Goal: Task Accomplishment & Management: Manage account settings

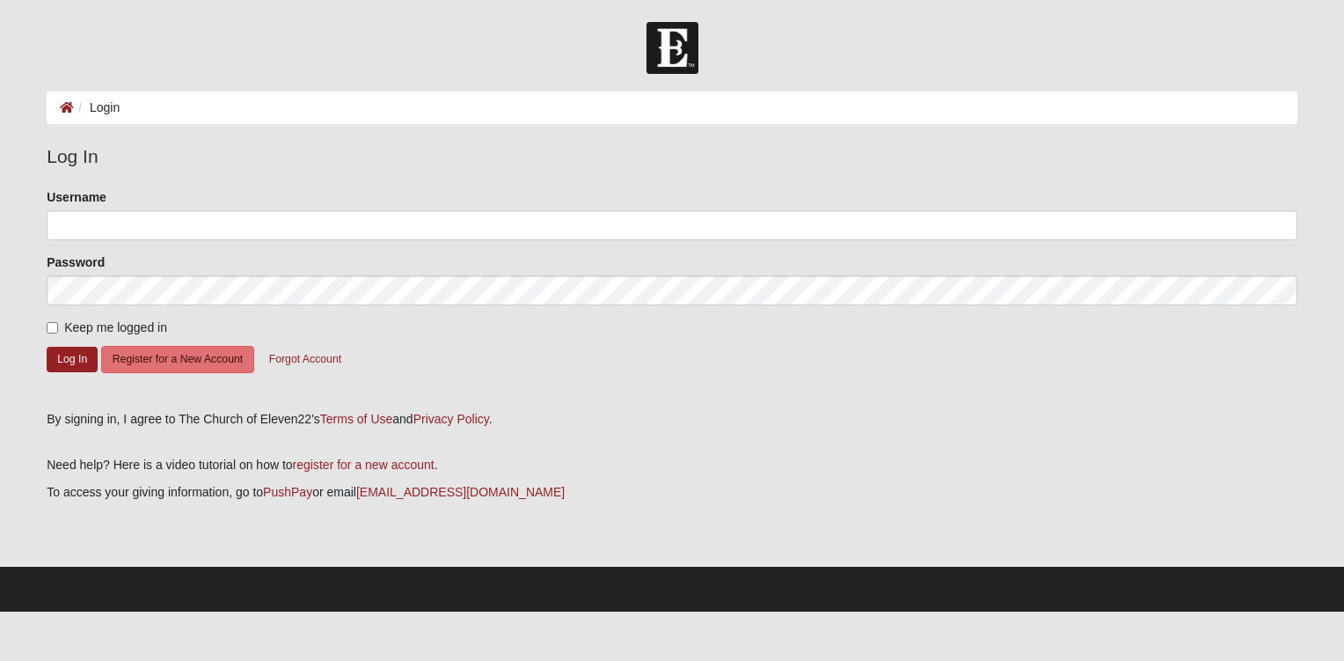
click at [45, 321] on div "Please correct the following: Username Password Keep me logged in Log In Regist…" at bounding box center [671, 293] width 1277 height 210
click at [53, 325] on input "Keep me logged in" at bounding box center [52, 327] width 11 height 11
checkbox input "true"
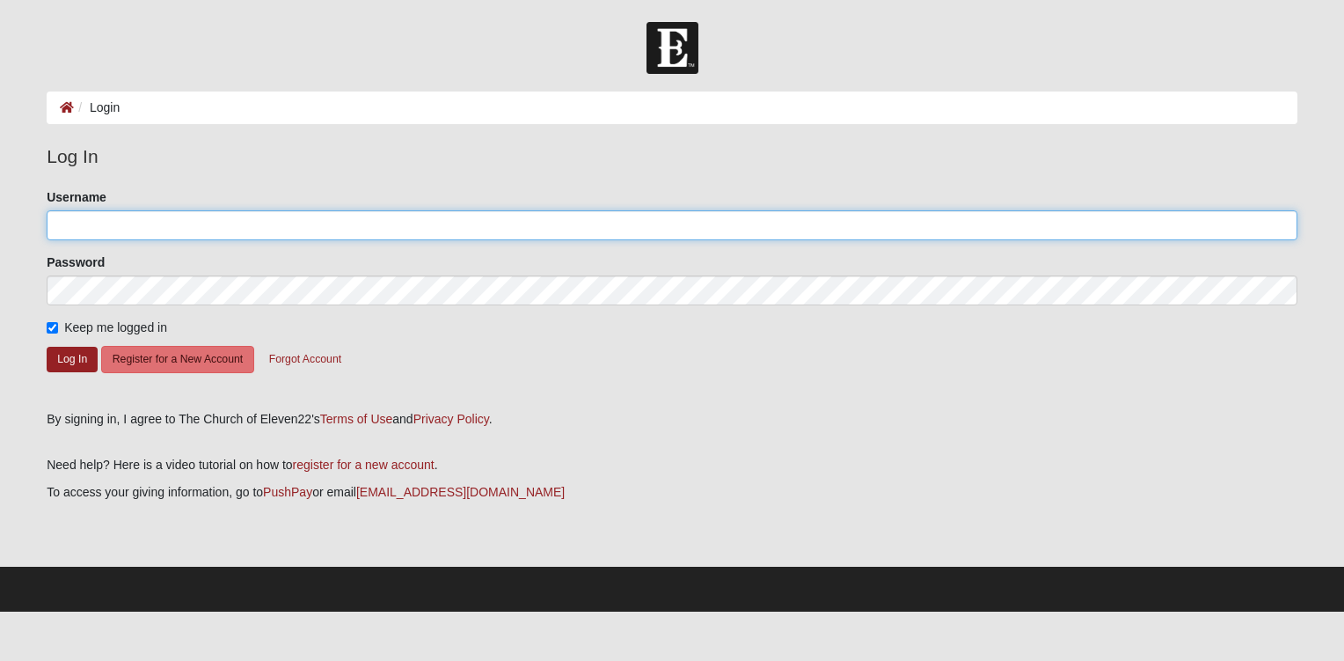
click at [91, 221] on input "Username" at bounding box center [672, 225] width 1251 height 30
type input "t"
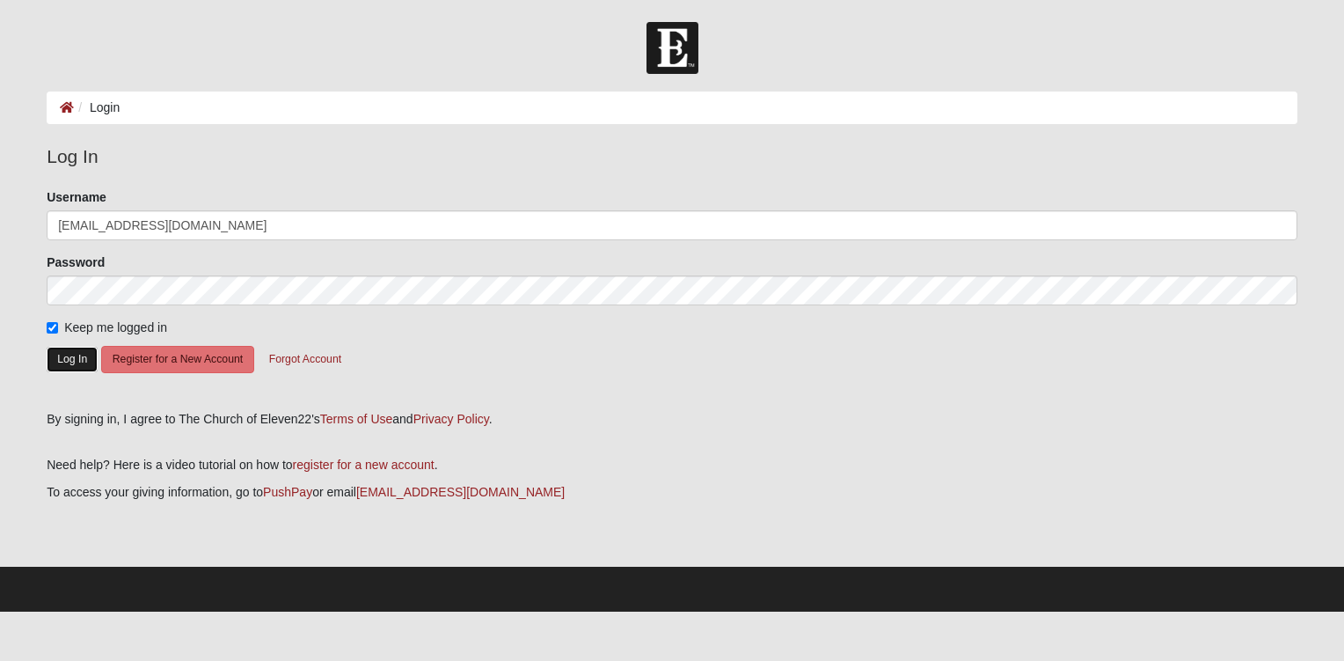
click at [67, 354] on button "Log In" at bounding box center [72, 360] width 51 height 26
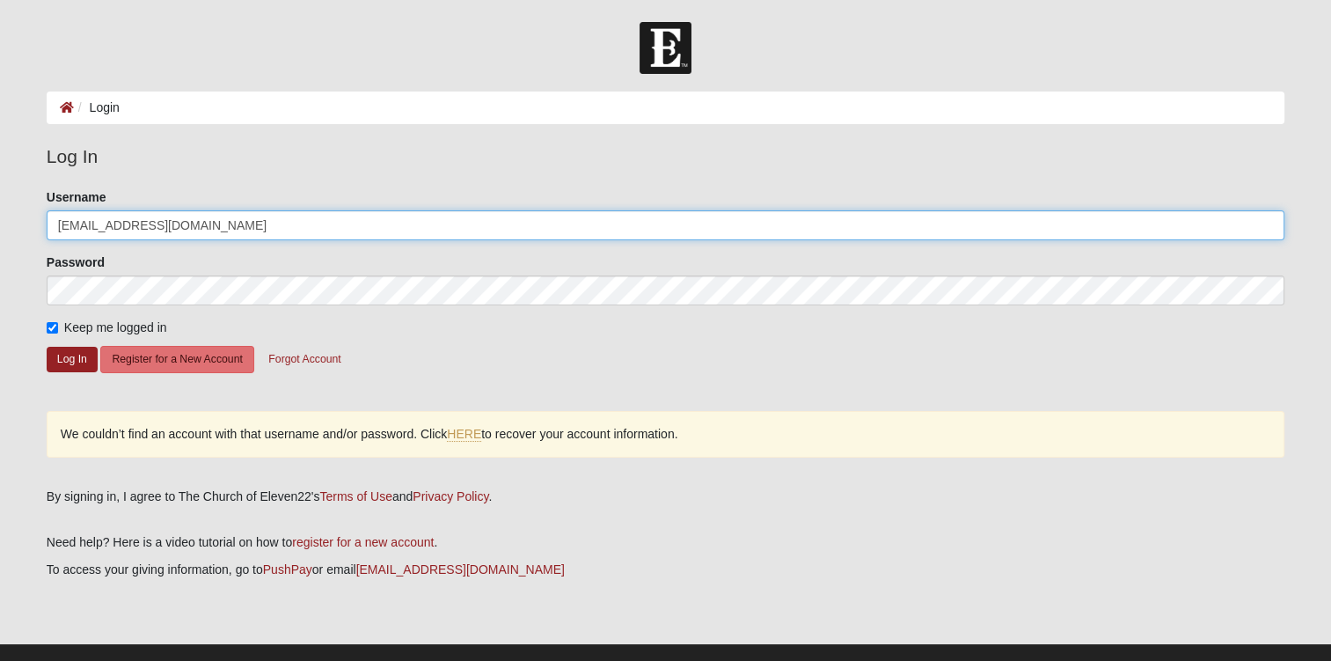
click at [199, 226] on input "tophero2l1@gmail.com" at bounding box center [666, 225] width 1238 height 30
type input "t"
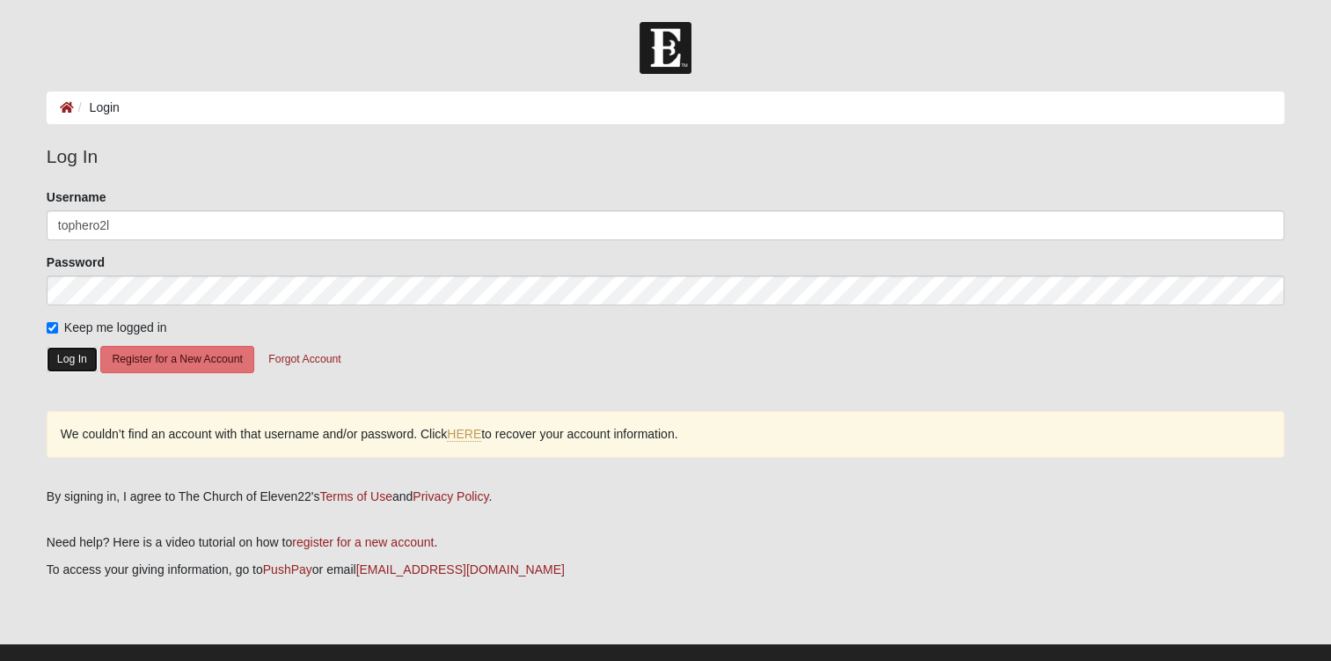
click at [70, 354] on button "Log In" at bounding box center [72, 360] width 51 height 26
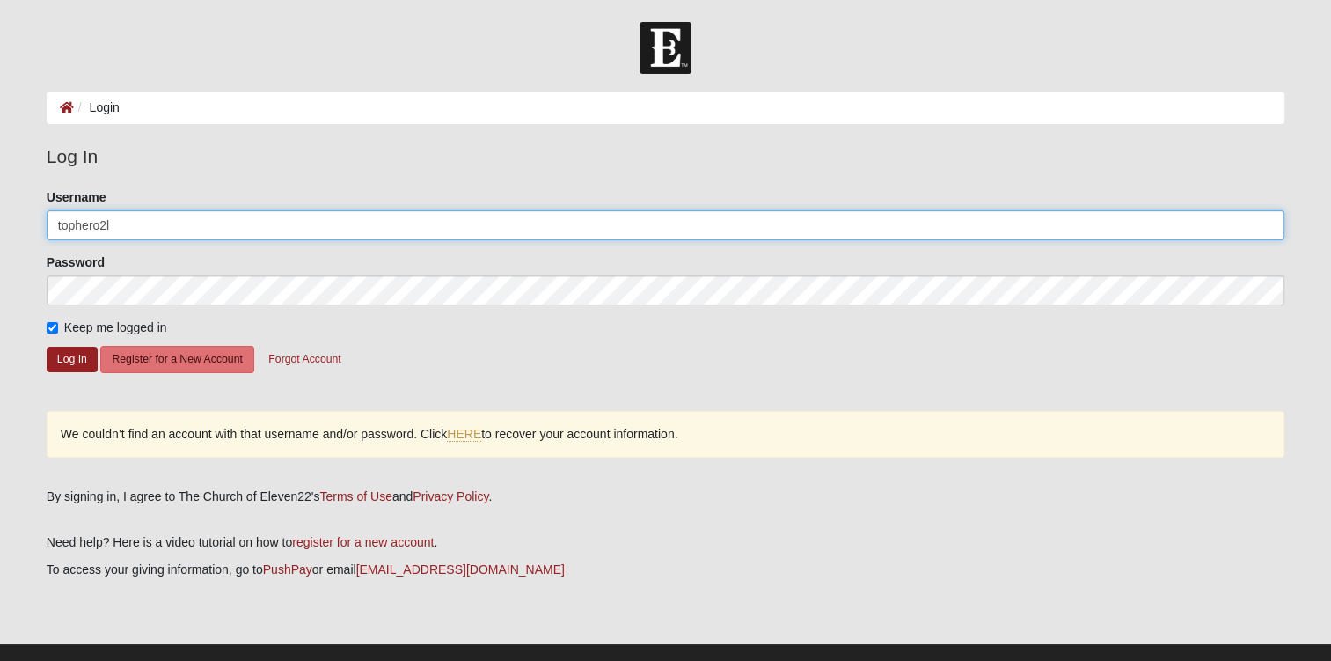
click at [142, 230] on input "tophero2l" at bounding box center [666, 225] width 1238 height 30
type input "[EMAIL_ADDRESS][DOMAIN_NAME]"
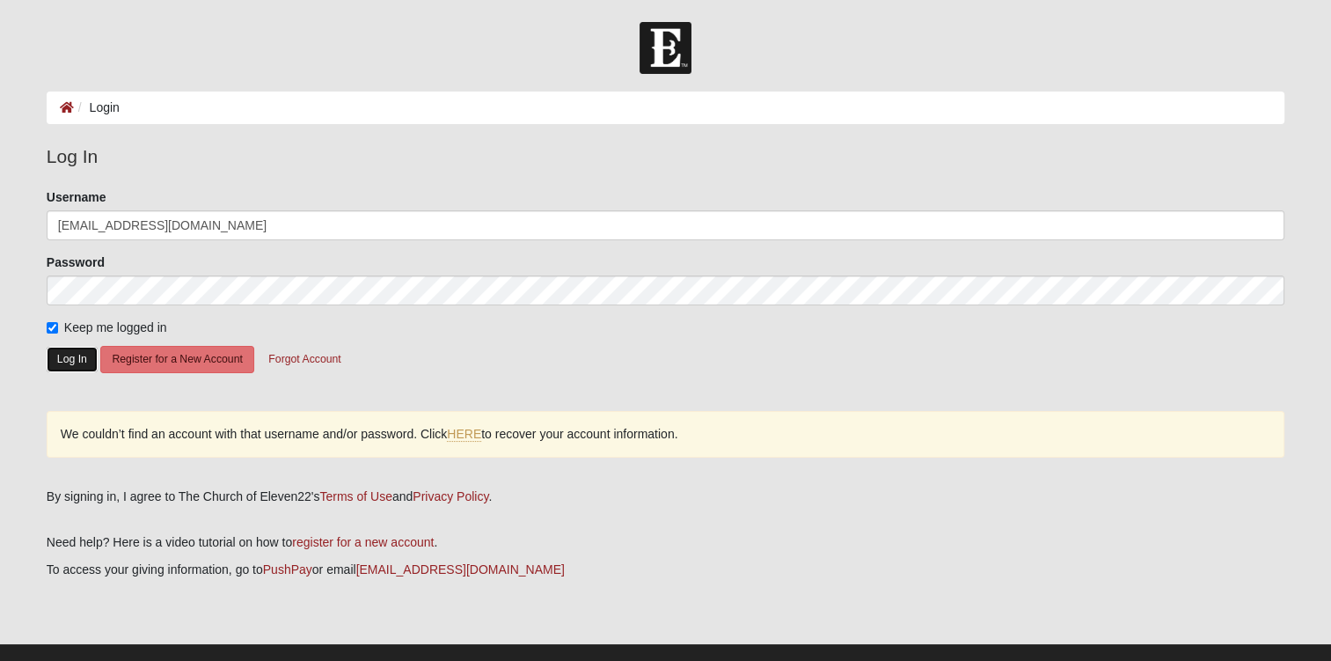
click at [70, 347] on button "Log In" at bounding box center [72, 360] width 51 height 26
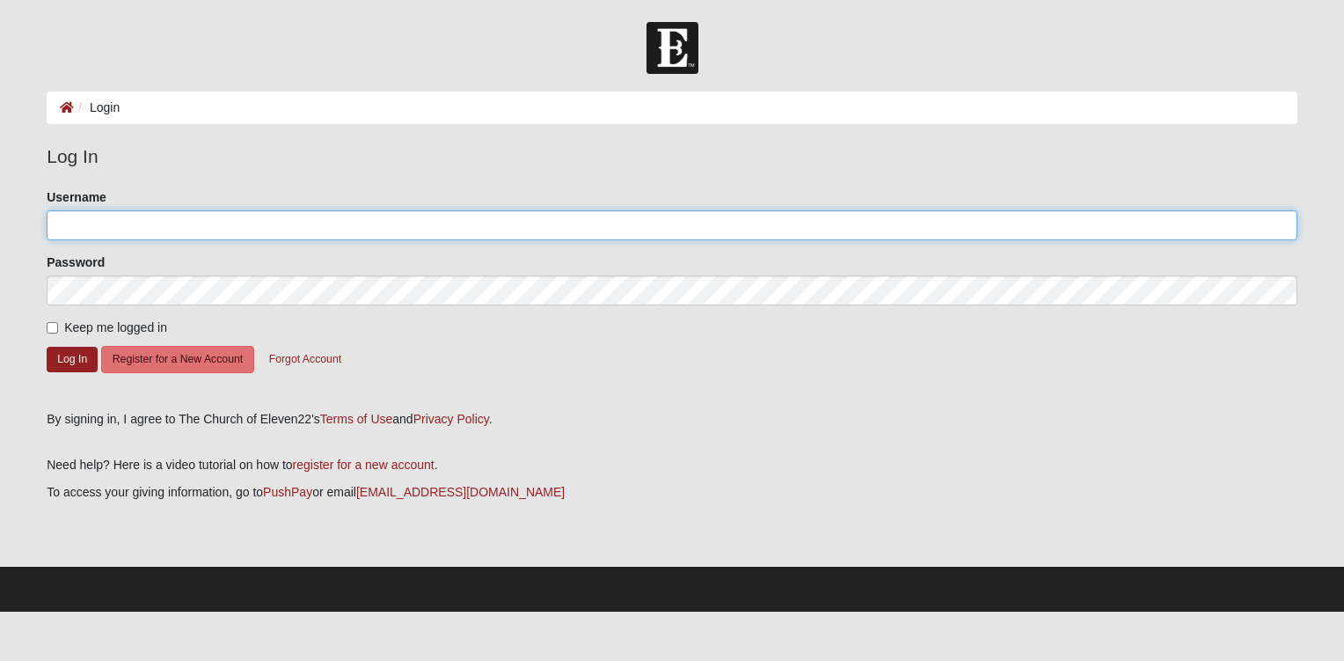
click at [125, 229] on input "Username" at bounding box center [672, 225] width 1251 height 30
type input "[EMAIL_ADDRESS][DOMAIN_NAME]"
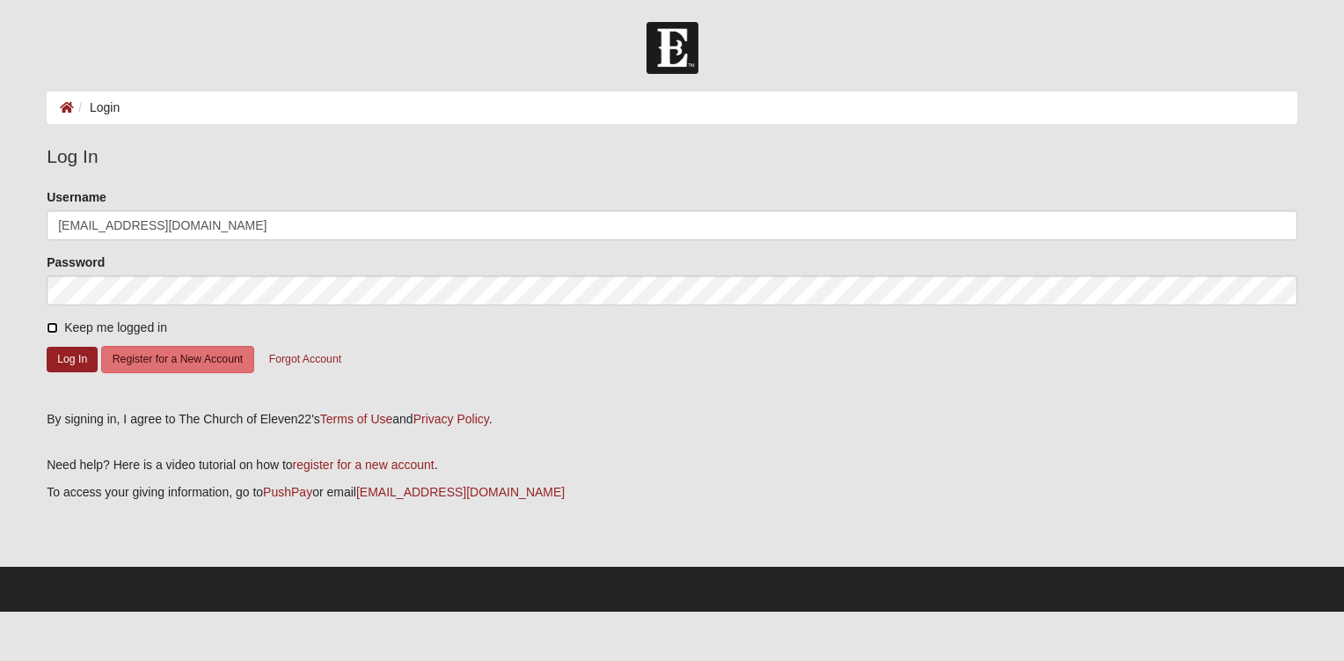
click at [51, 324] on input "Keep me logged in" at bounding box center [52, 327] width 11 height 11
checkbox input "true"
click at [70, 349] on button "Log In" at bounding box center [72, 360] width 51 height 26
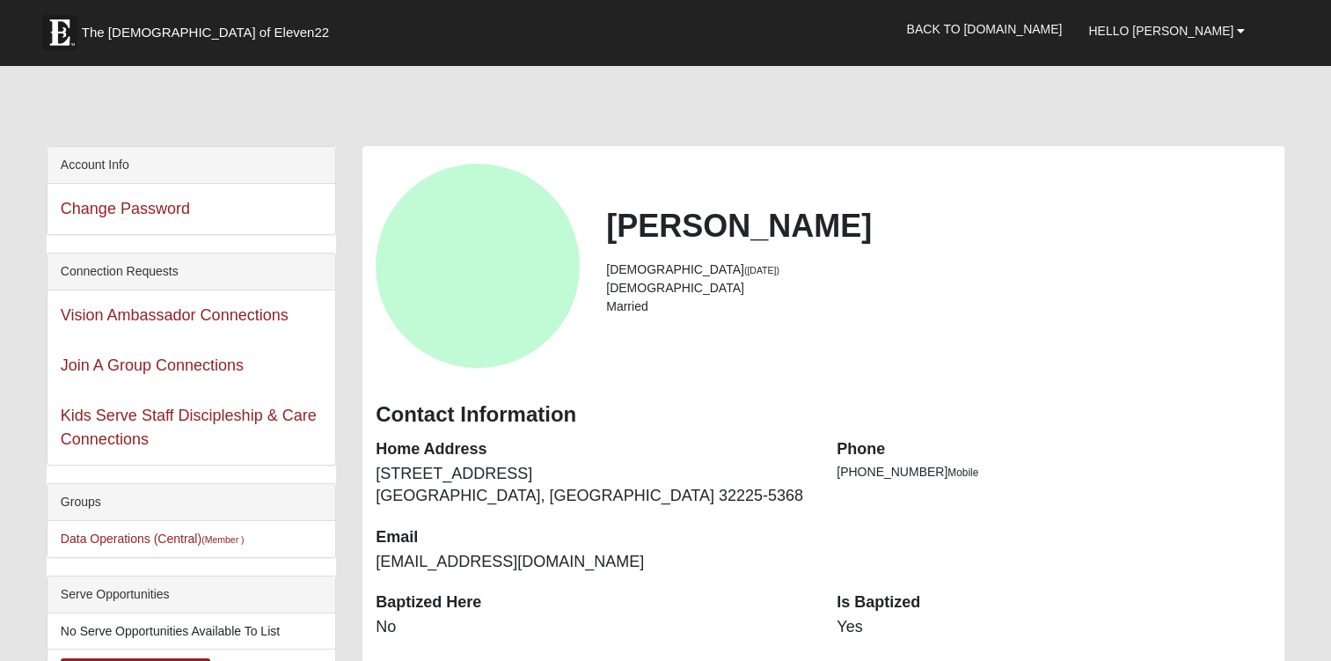
click at [946, 240] on h2 "[PERSON_NAME]" at bounding box center [938, 226] width 665 height 38
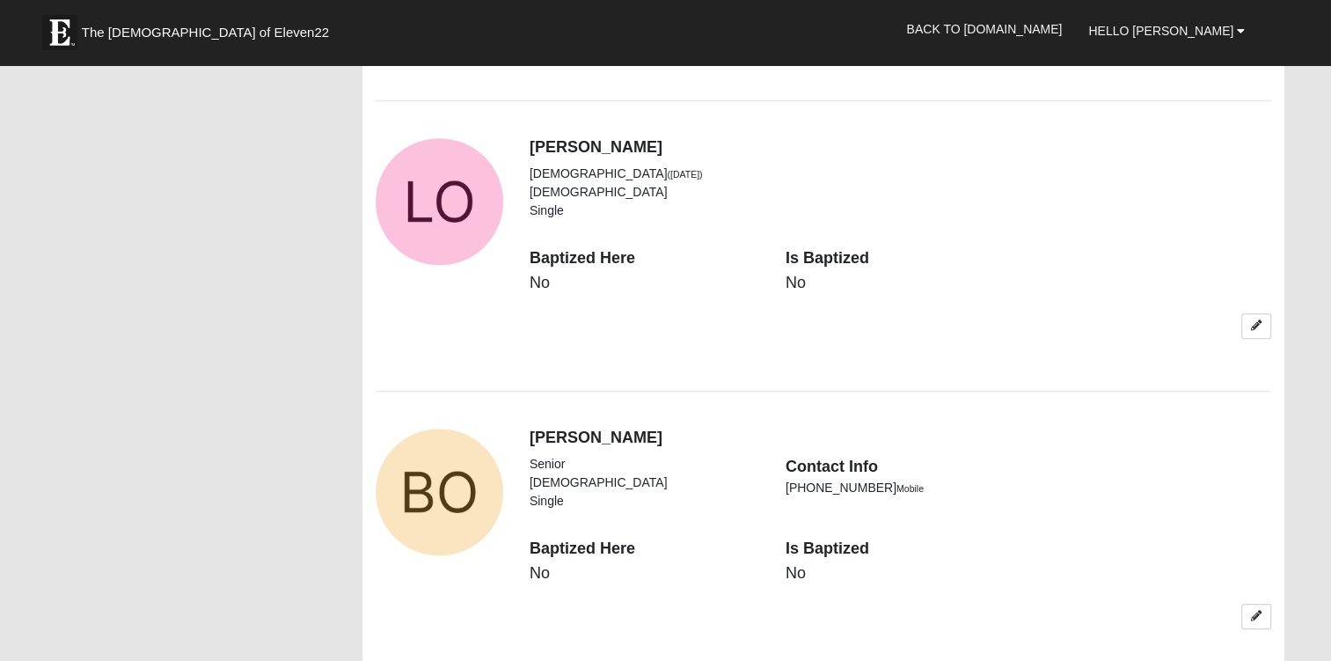
scroll to position [1565, 0]
click at [1260, 611] on icon at bounding box center [1256, 616] width 11 height 11
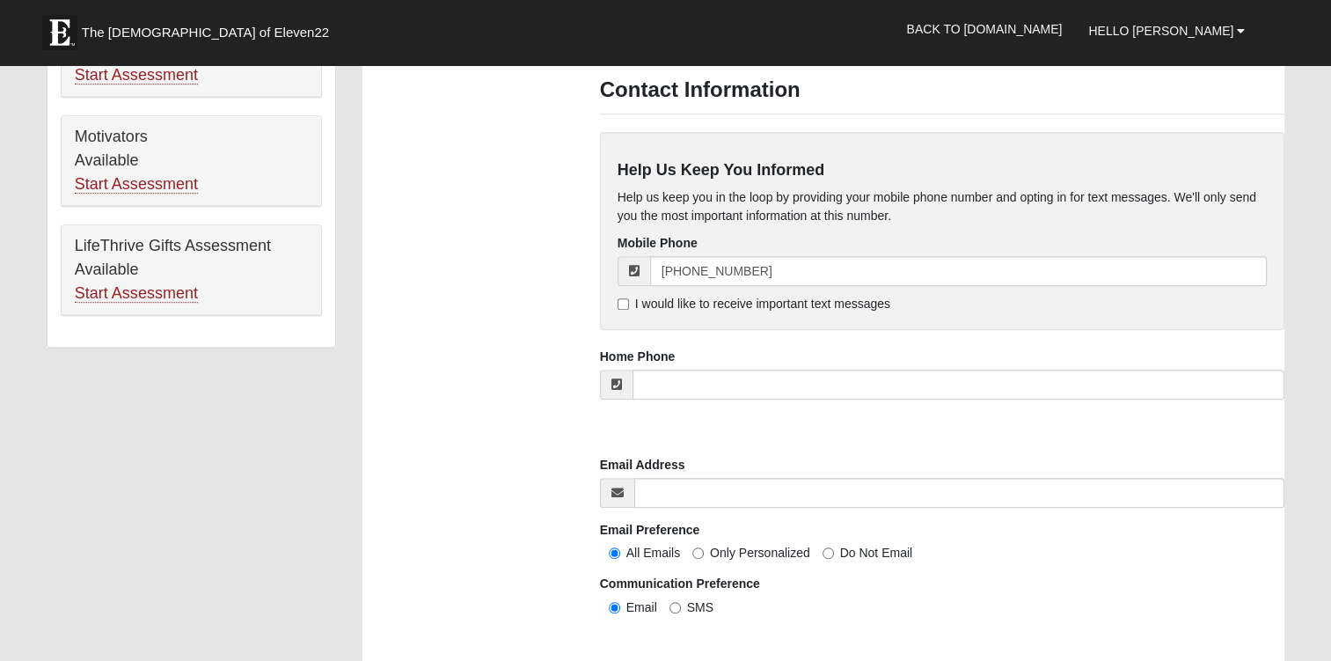
scroll to position [1086, 0]
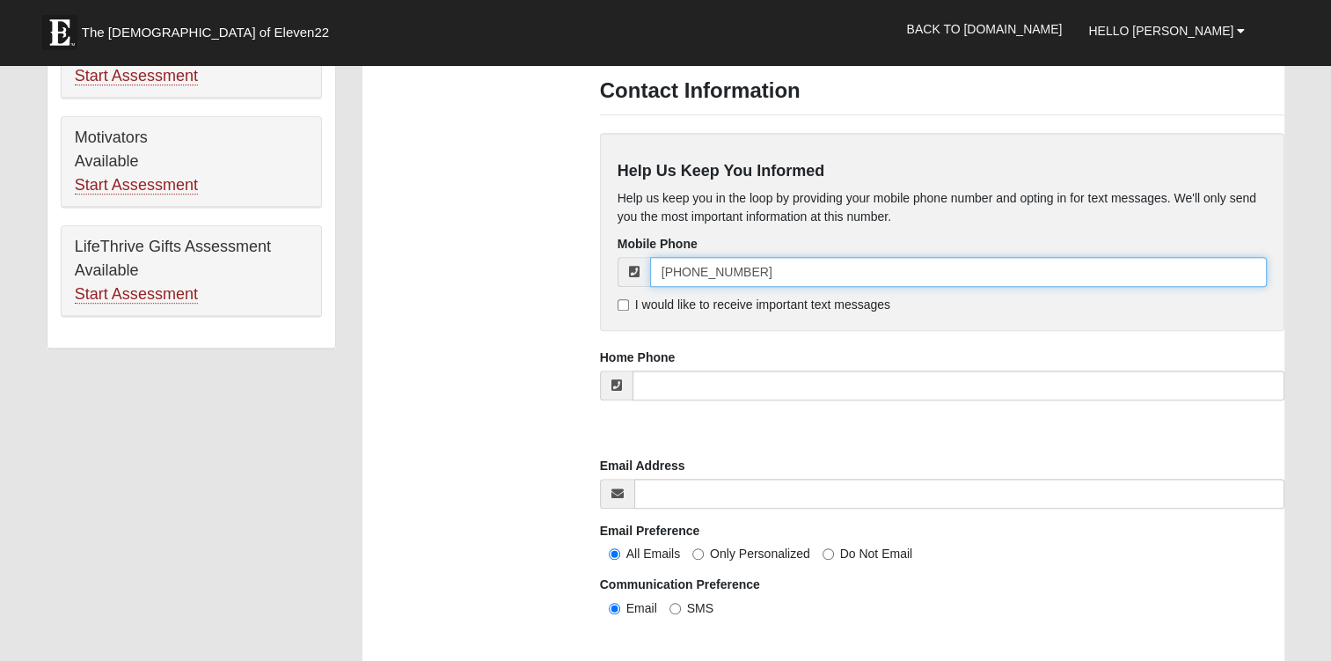
click at [793, 275] on input "(904) 382-6179" at bounding box center [958, 272] width 617 height 30
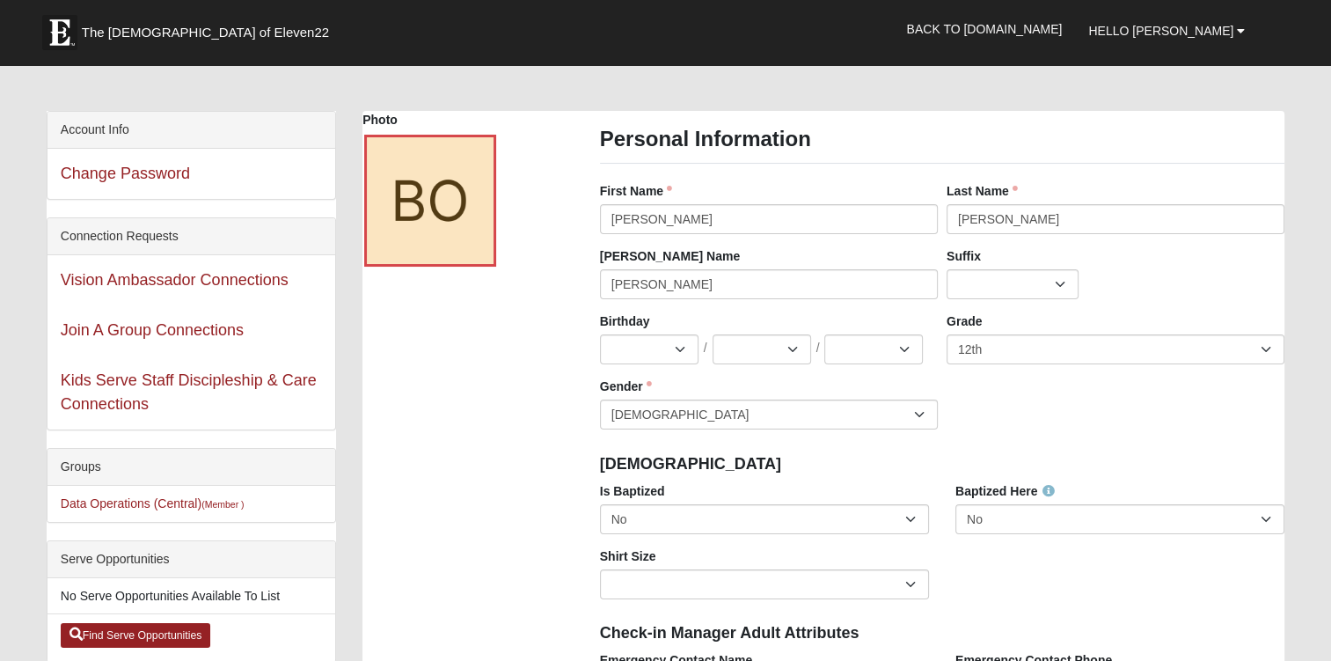
scroll to position [18, 0]
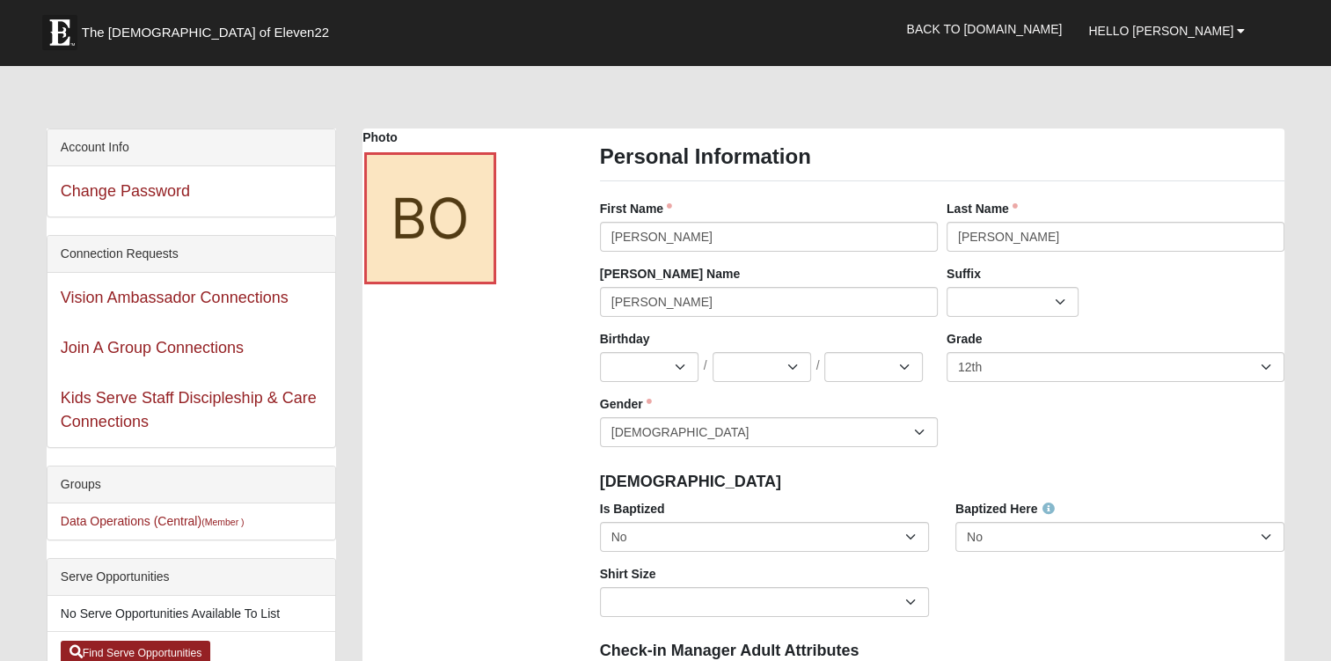
type input "(904) 508-4388"
click at [908, 534] on select "No Yes" at bounding box center [764, 537] width 329 height 30
select select "True"
click at [600, 522] on select "No Yes" at bounding box center [764, 537] width 329 height 30
click at [1026, 588] on div "Is Baptized No Yes Baptized Here No Yes Shirt Size Adult Small Adult Medium Adu…" at bounding box center [943, 565] width 712 height 130
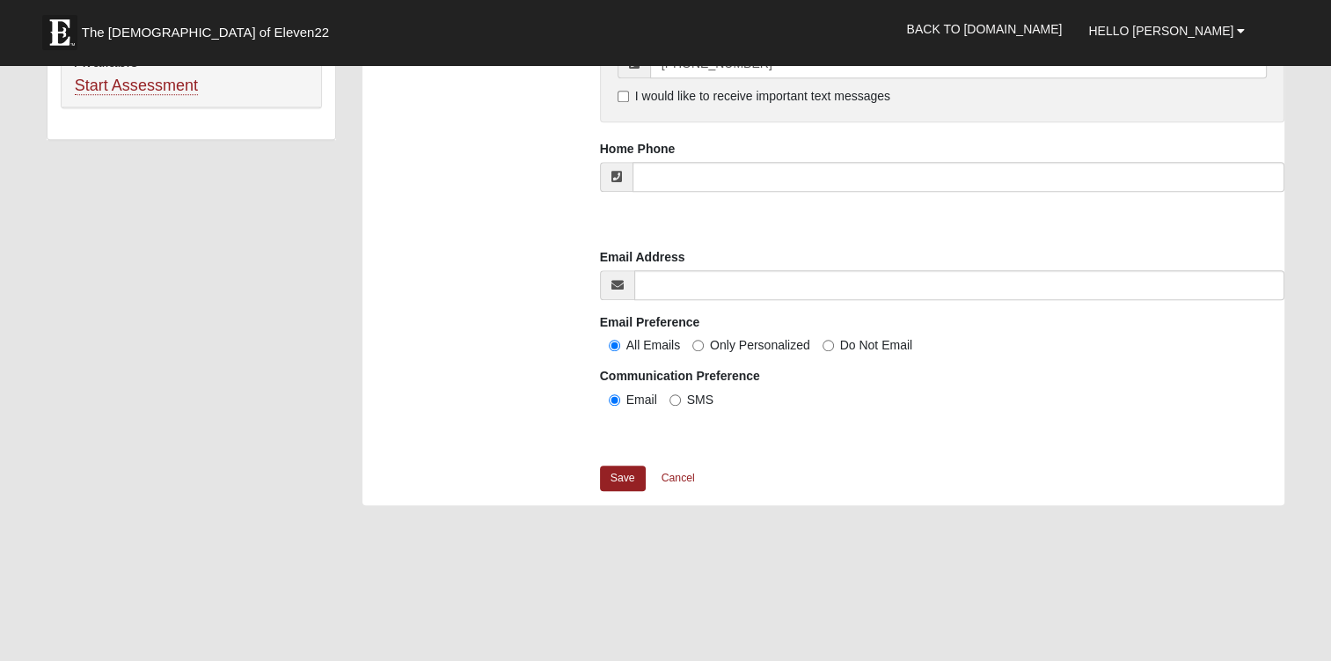
scroll to position [1304, 0]
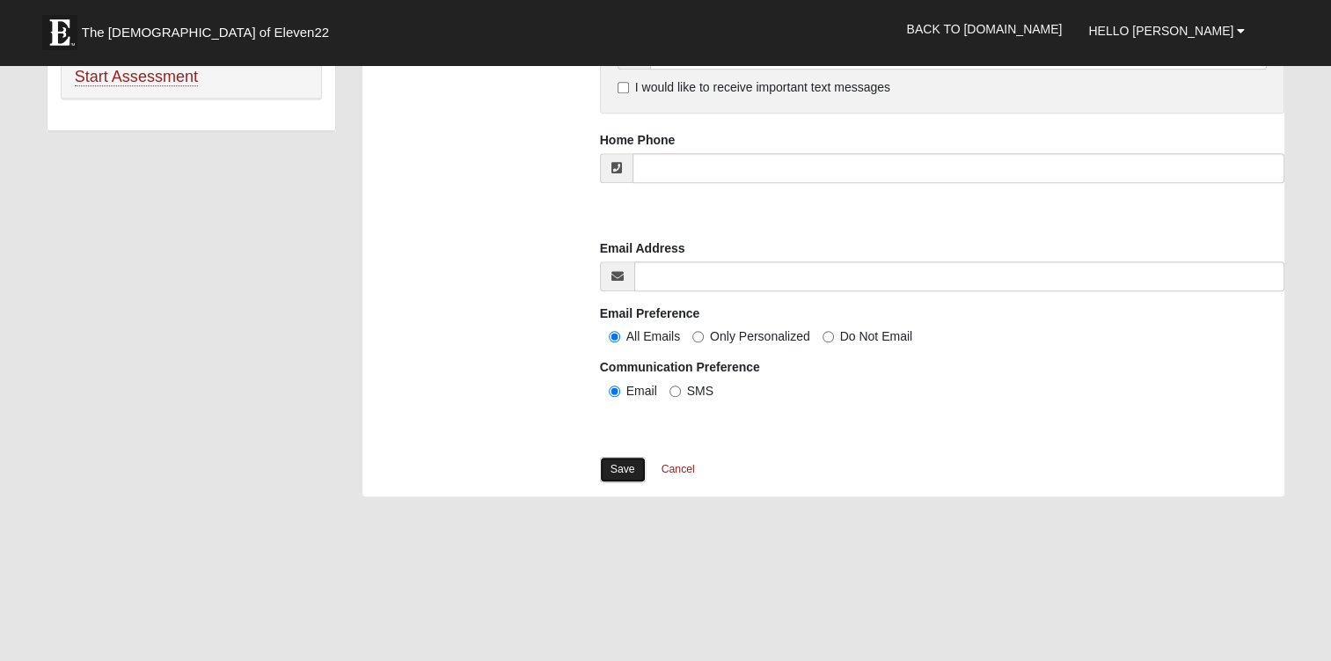
click at [612, 468] on link "Save" at bounding box center [623, 470] width 46 height 26
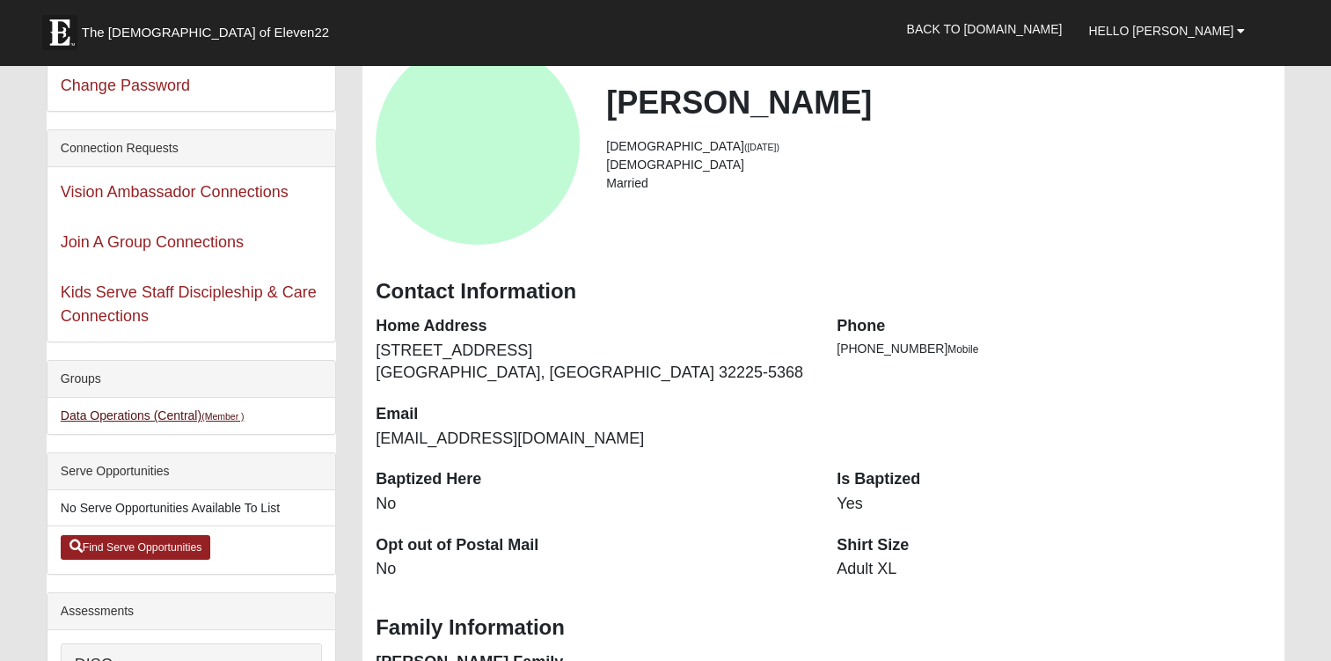
scroll to position [126, 0]
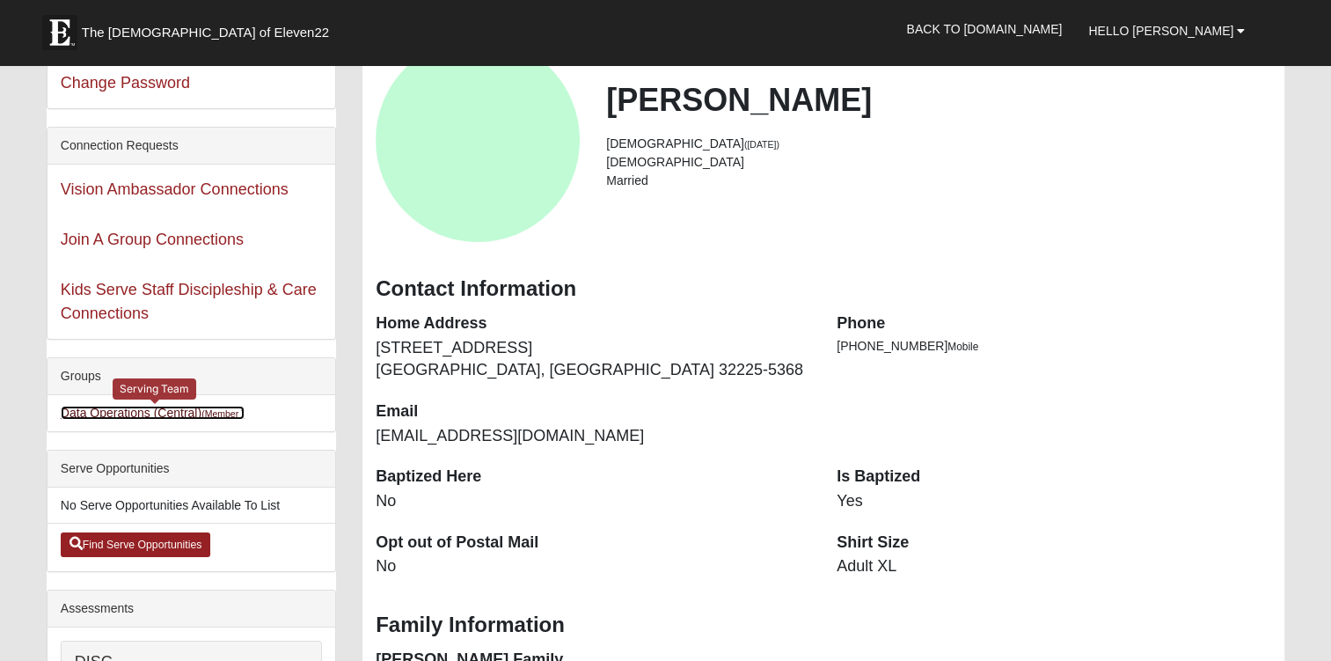
click at [183, 409] on link "Data Operations (Central) (Member )" at bounding box center [153, 412] width 184 height 14
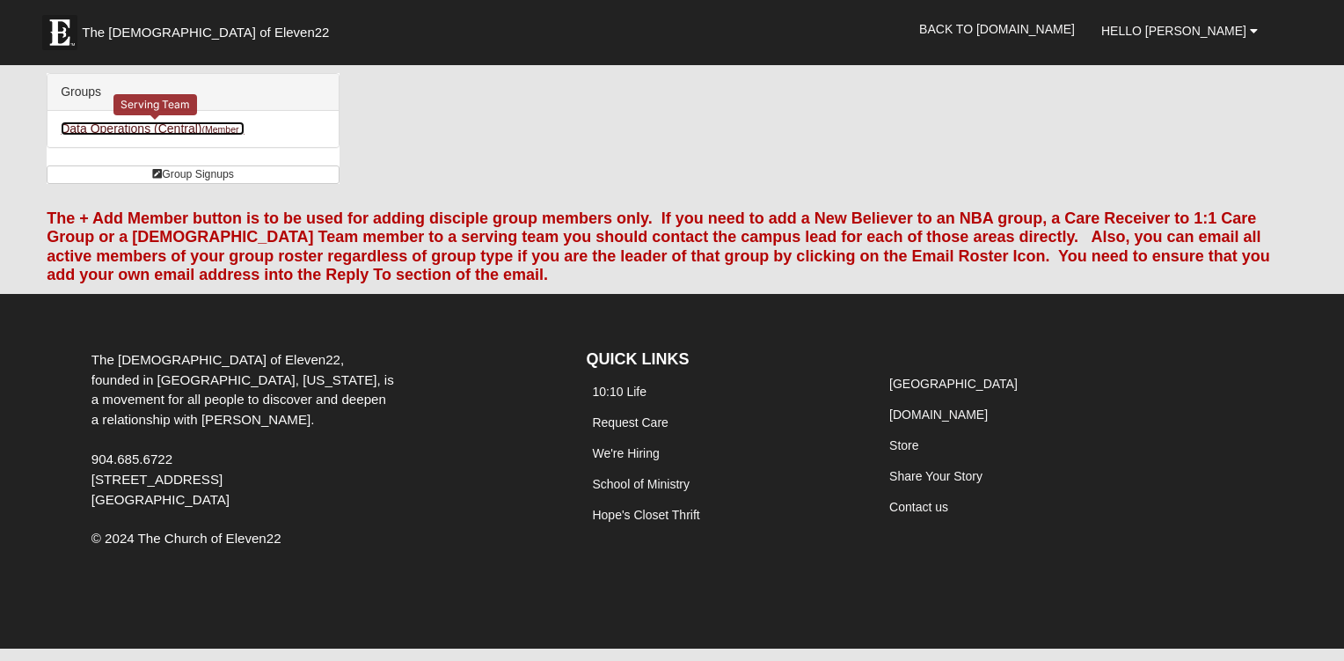
click at [172, 127] on link "Data Operations (Central) (Member )" at bounding box center [153, 128] width 184 height 14
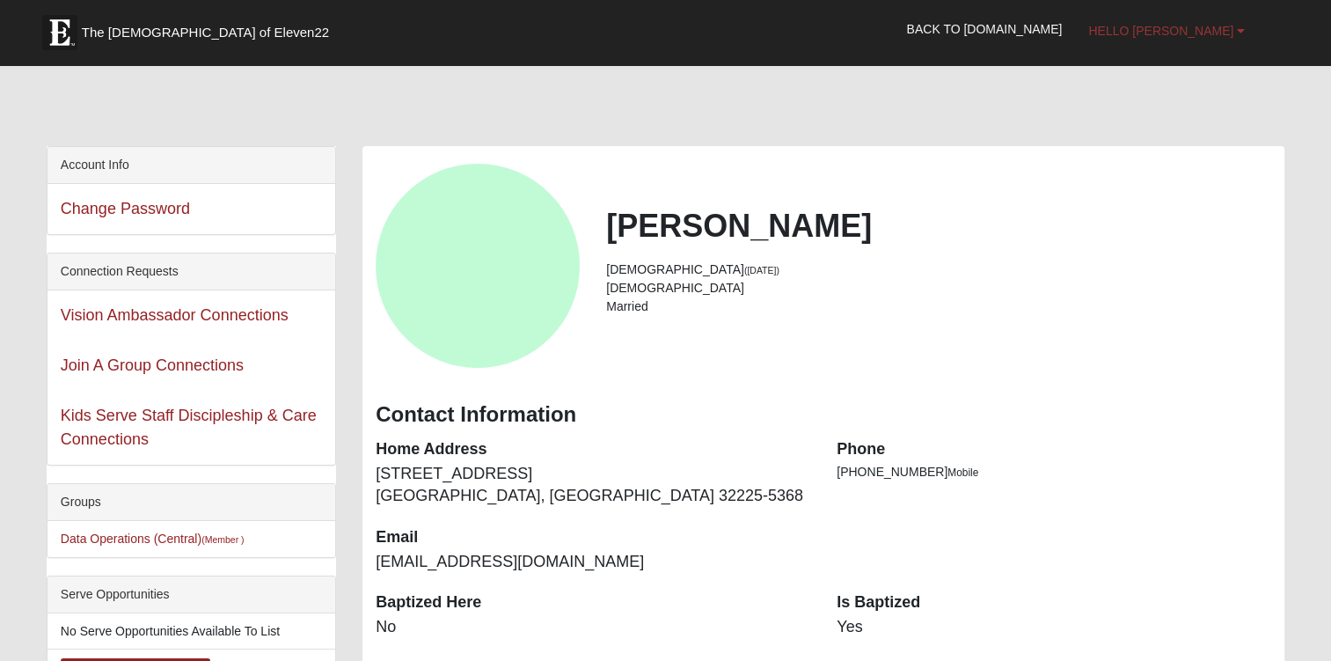
click at [1238, 28] on b at bounding box center [1241, 31] width 8 height 12
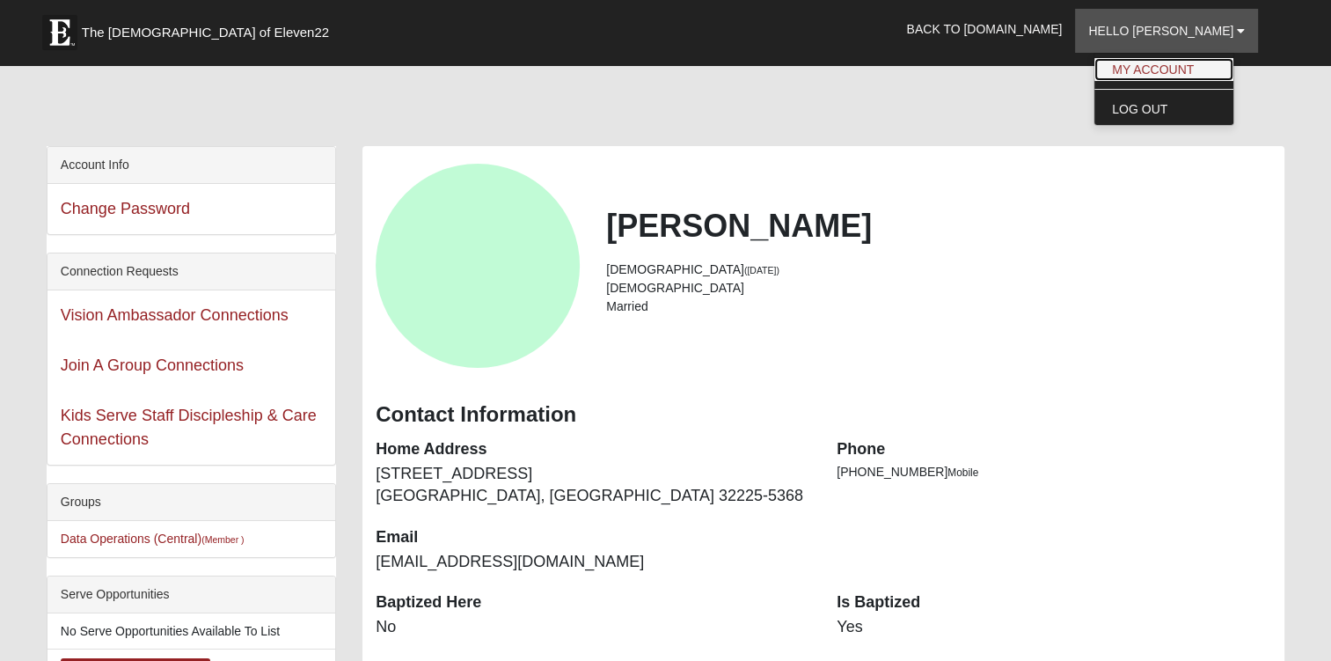
click at [1196, 67] on link "My Account" at bounding box center [1163, 69] width 139 height 23
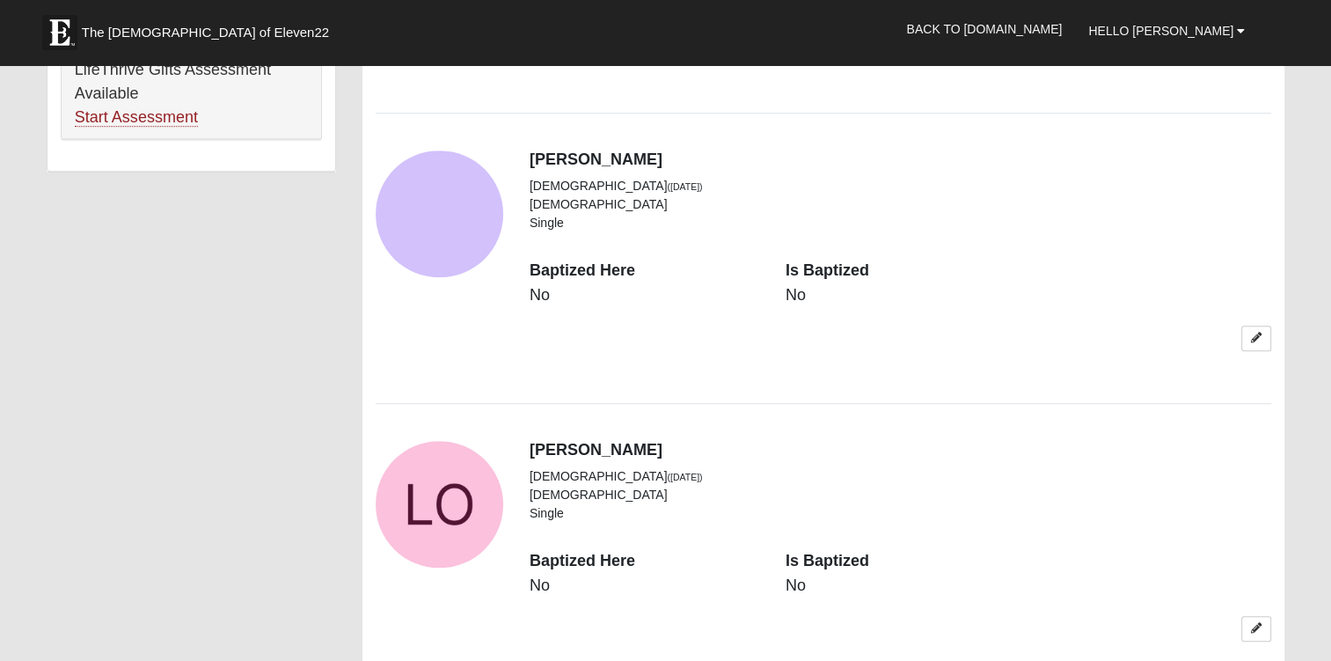
scroll to position [1260, 0]
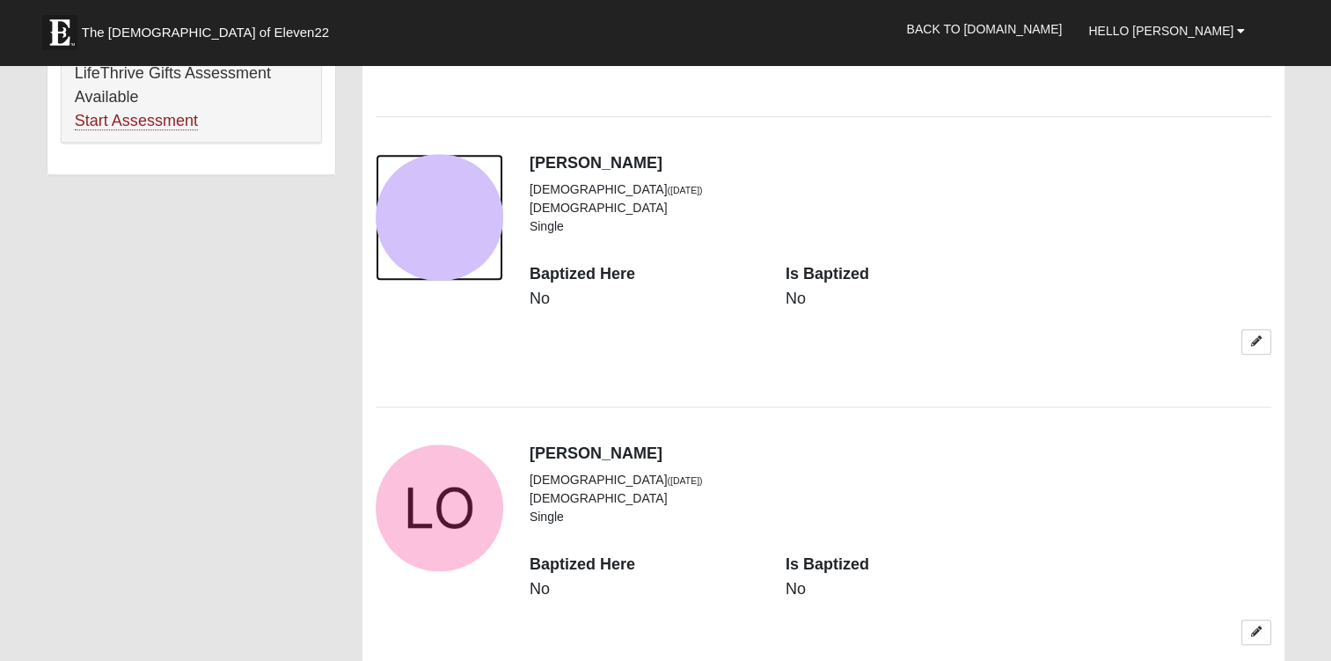
click at [405, 205] on div "View Fullsize Photo" at bounding box center [440, 218] width 128 height 128
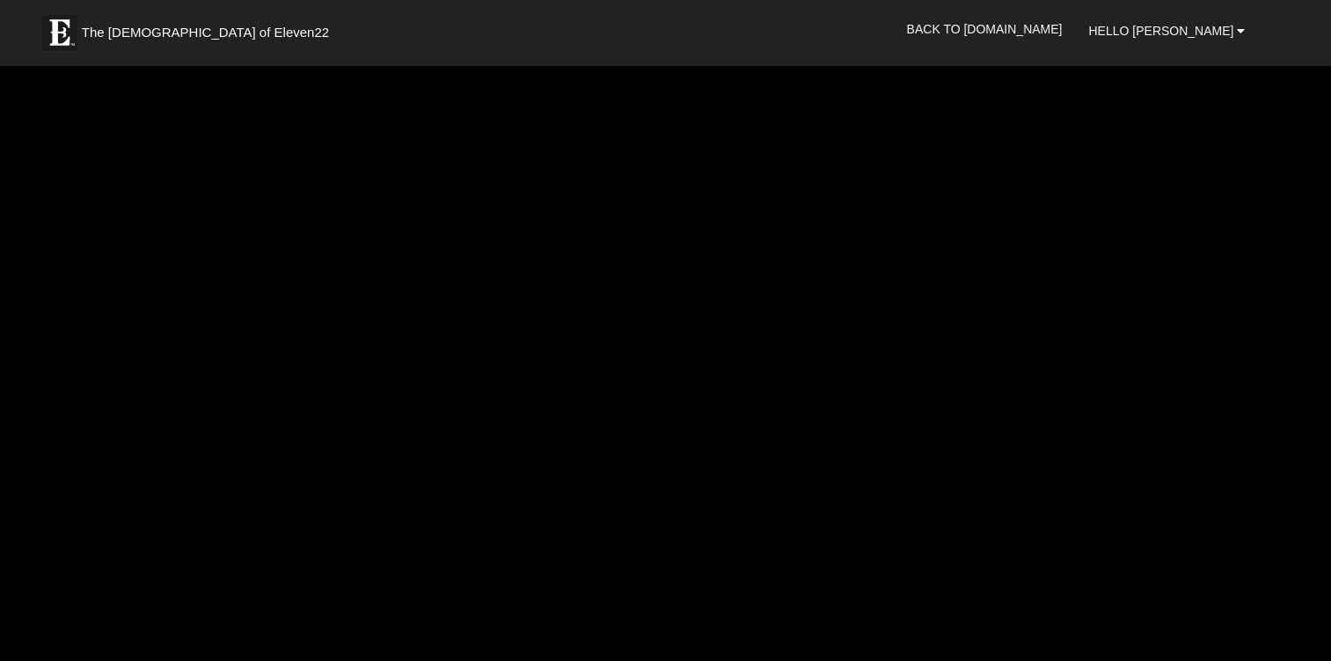
scroll to position [2498, 0]
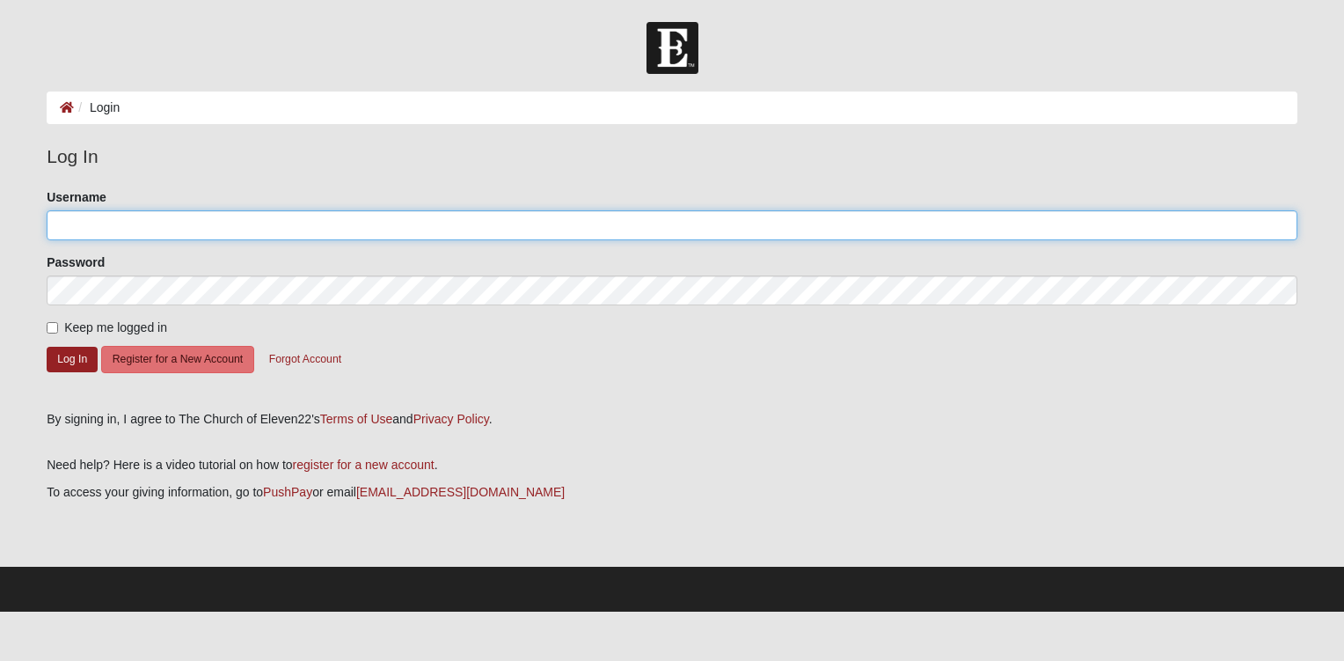
type input "[EMAIL_ADDRESS][DOMAIN_NAME]"
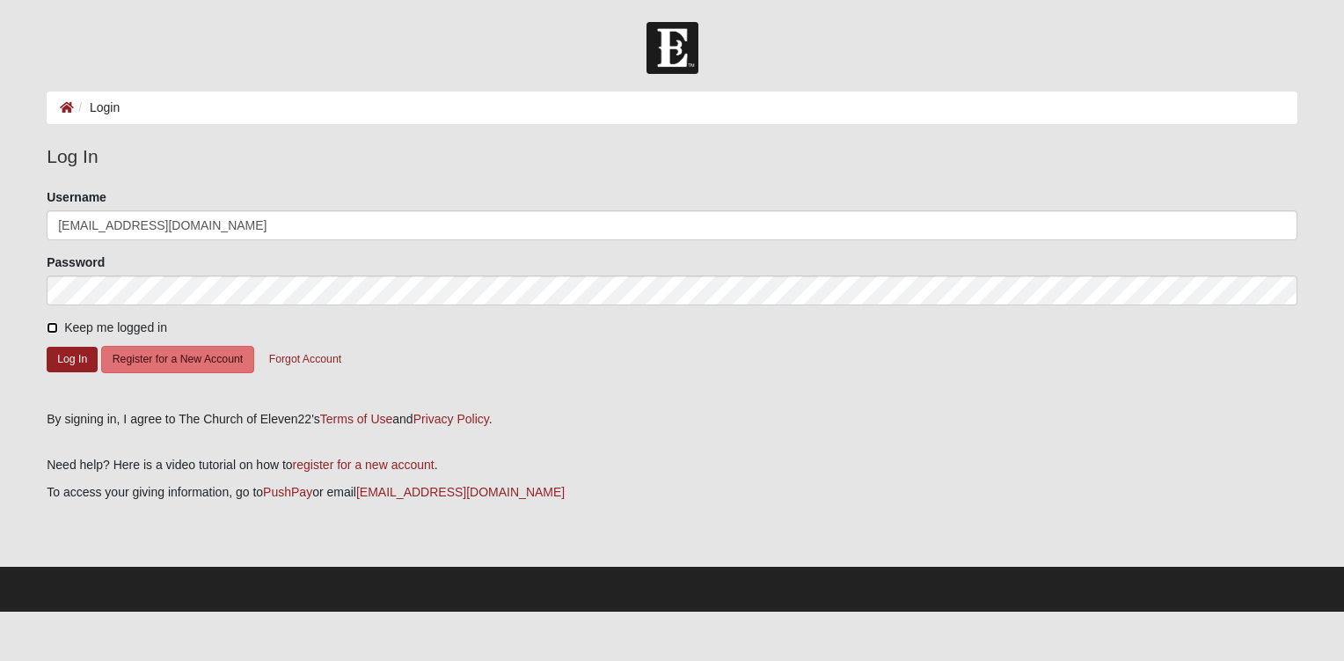
click at [52, 325] on input "Keep me logged in" at bounding box center [52, 327] width 11 height 11
checkbox input "true"
click at [72, 350] on button "Log In" at bounding box center [72, 360] width 51 height 26
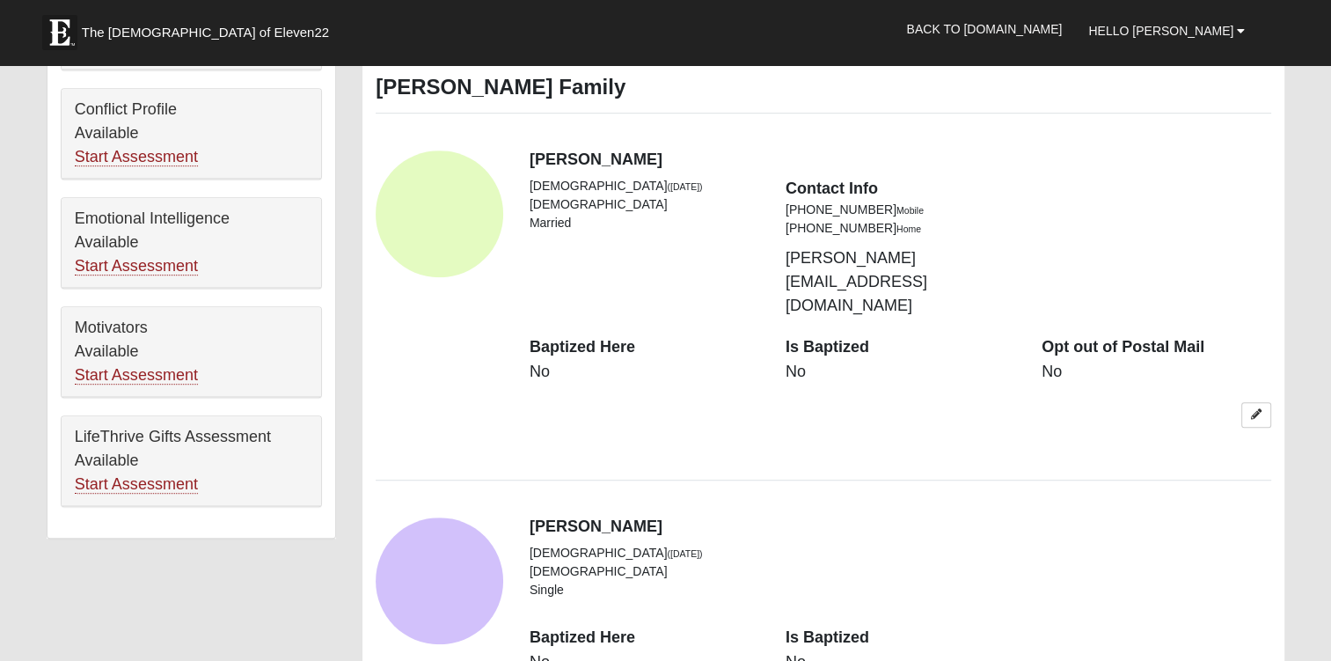
scroll to position [897, 0]
click at [1261, 401] on link at bounding box center [1256, 414] width 30 height 26
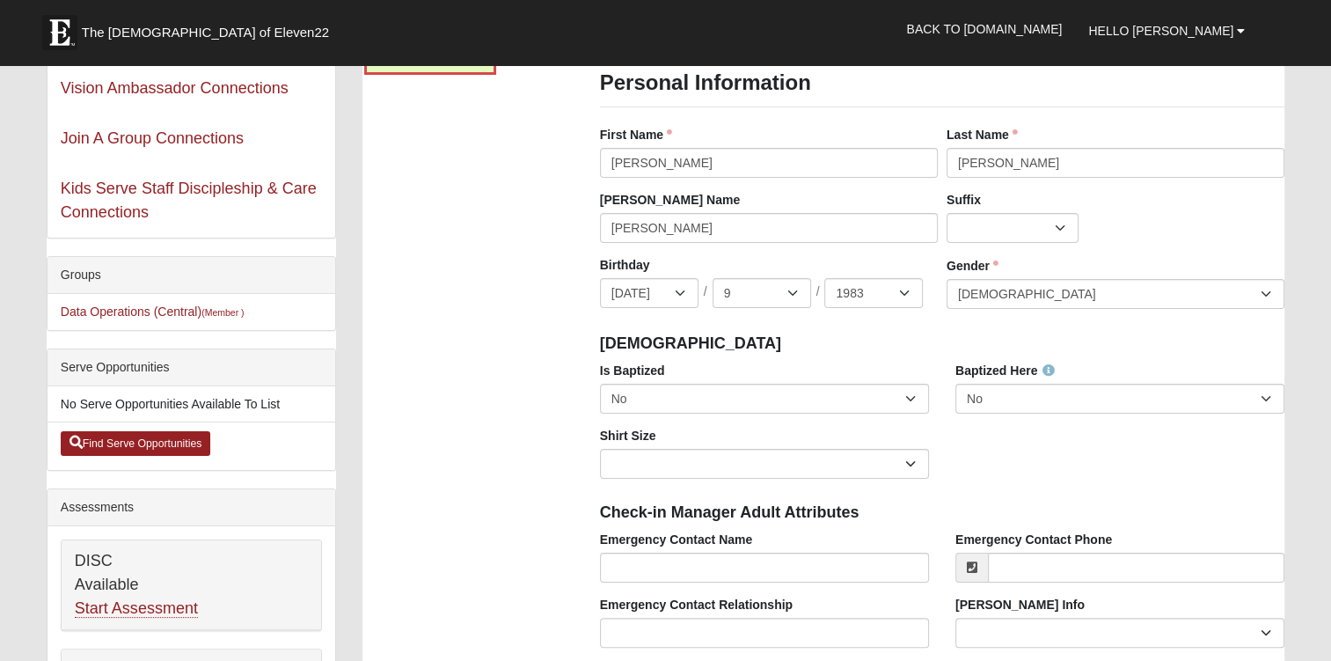
scroll to position [235, 0]
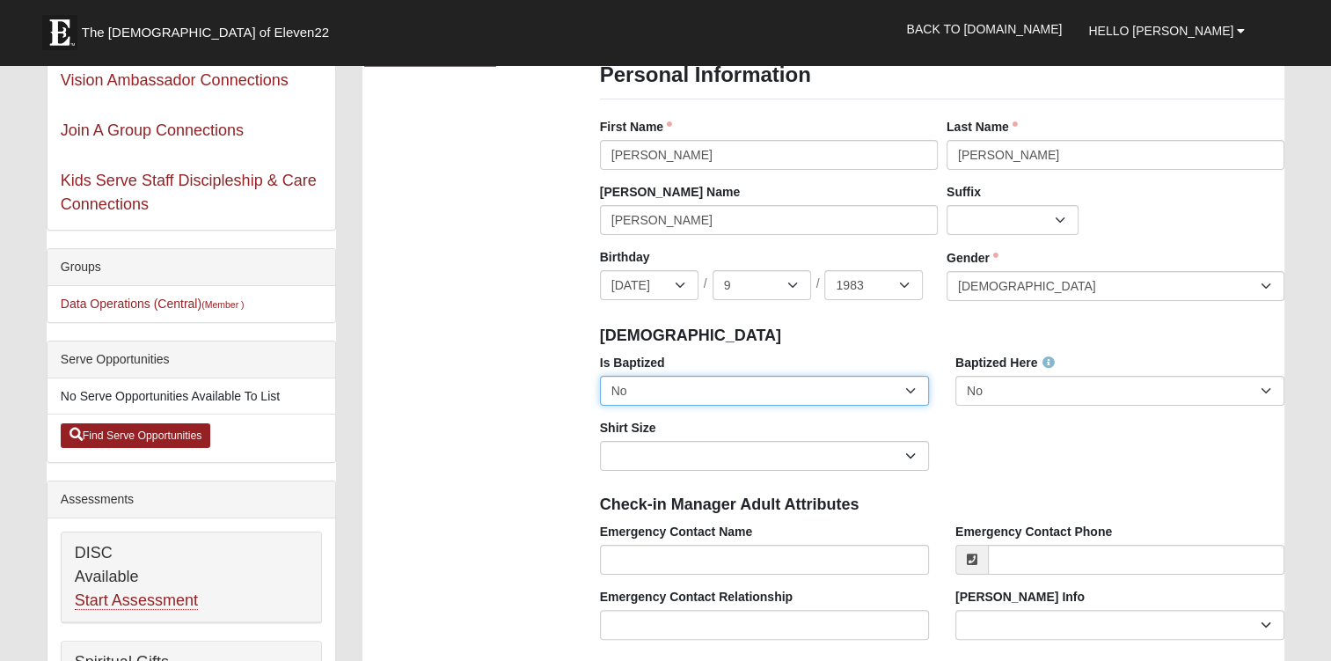
click at [913, 389] on select "No Yes" at bounding box center [764, 391] width 329 height 30
select select "True"
click at [600, 376] on select "No Yes" at bounding box center [764, 391] width 329 height 30
click at [1012, 429] on div "Is Baptized No Yes Baptized Here No Yes Shirt Size Adult Small Adult Medium Adu…" at bounding box center [943, 419] width 712 height 130
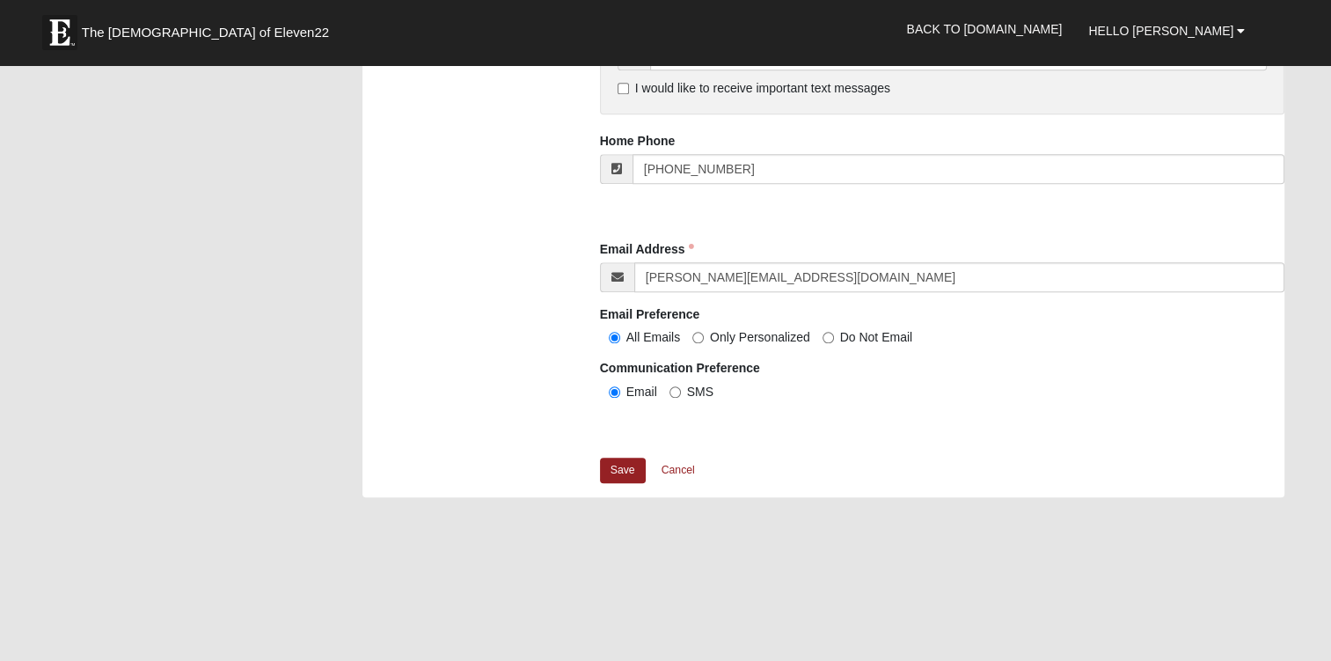
scroll to position [1687, 0]
click at [623, 464] on link "Save" at bounding box center [623, 469] width 46 height 26
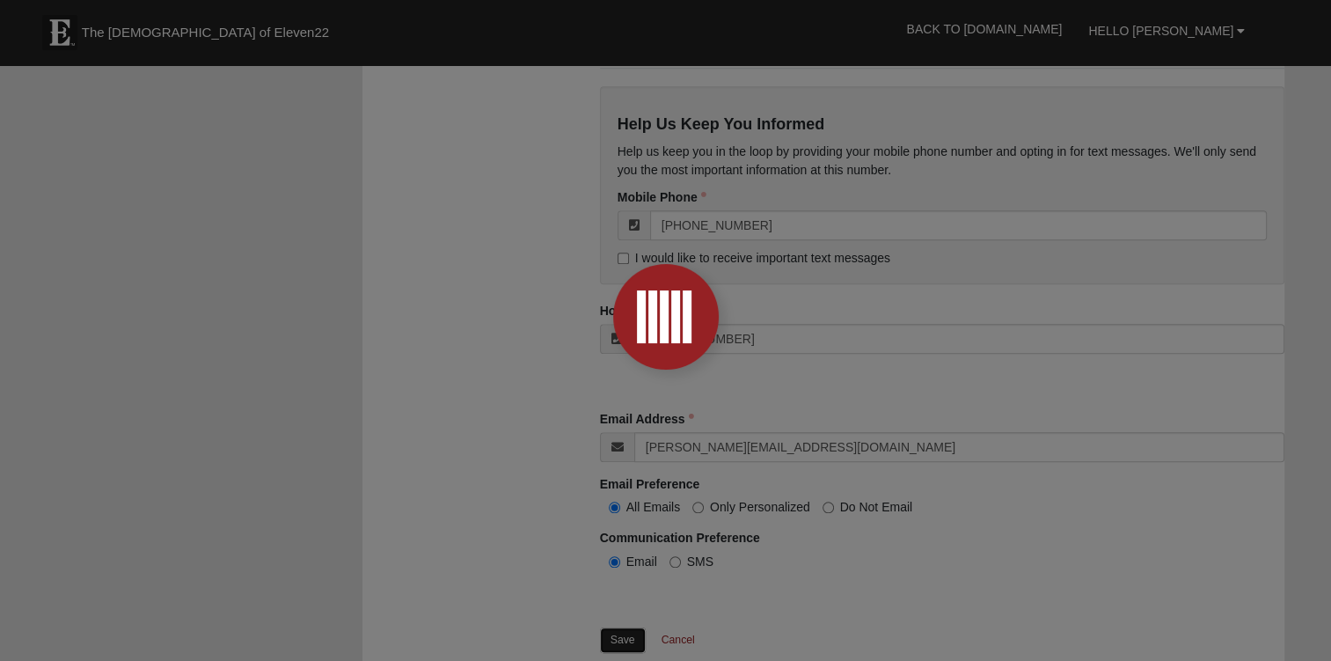
scroll to position [1513, 0]
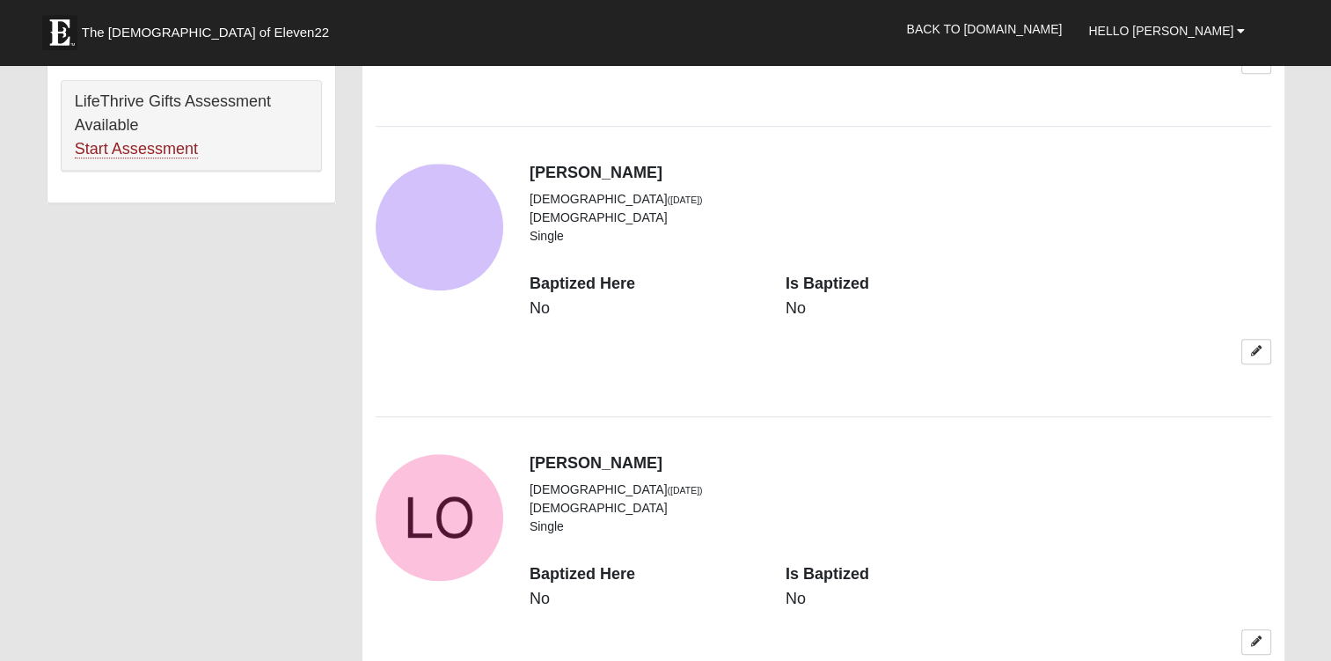
scroll to position [1238, 0]
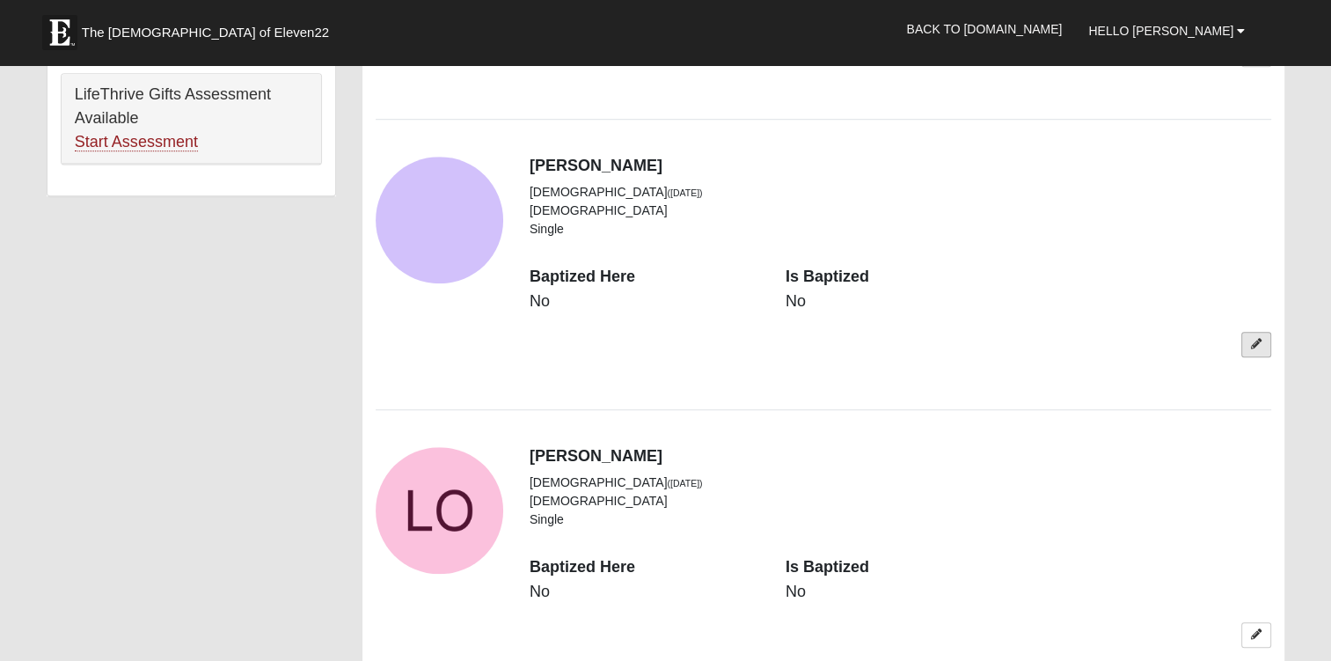
click at [1258, 339] on icon at bounding box center [1256, 344] width 11 height 11
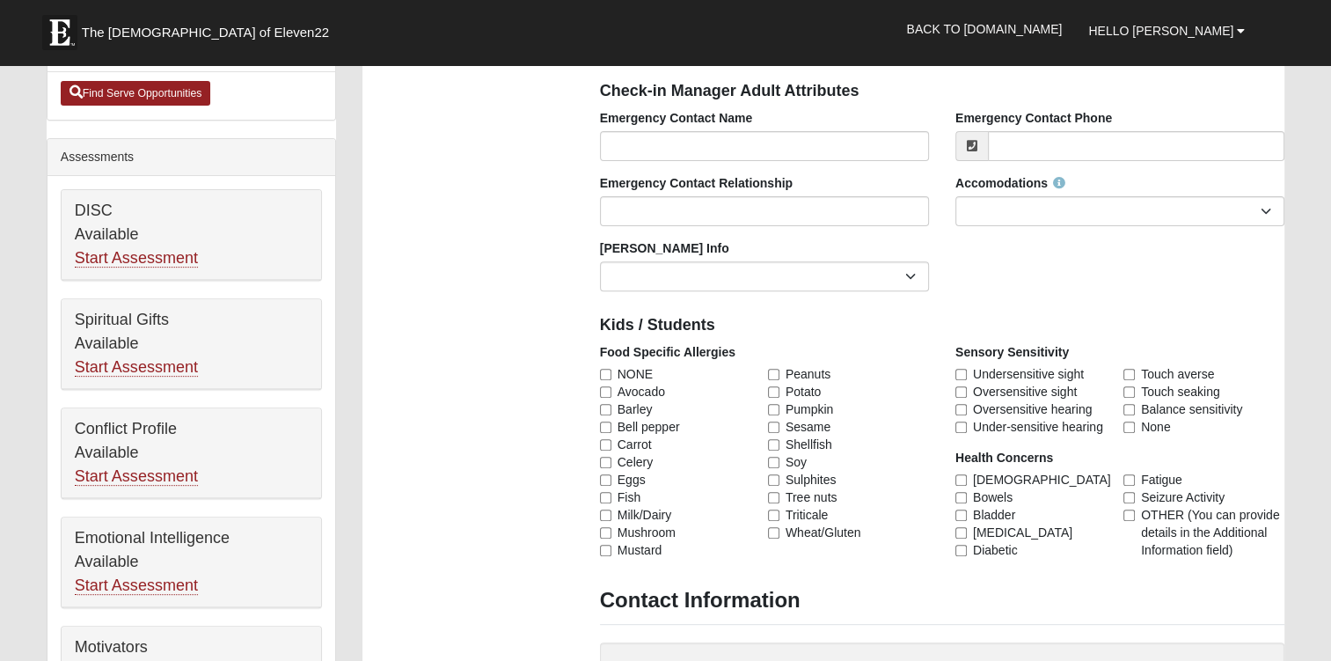
scroll to position [0, 0]
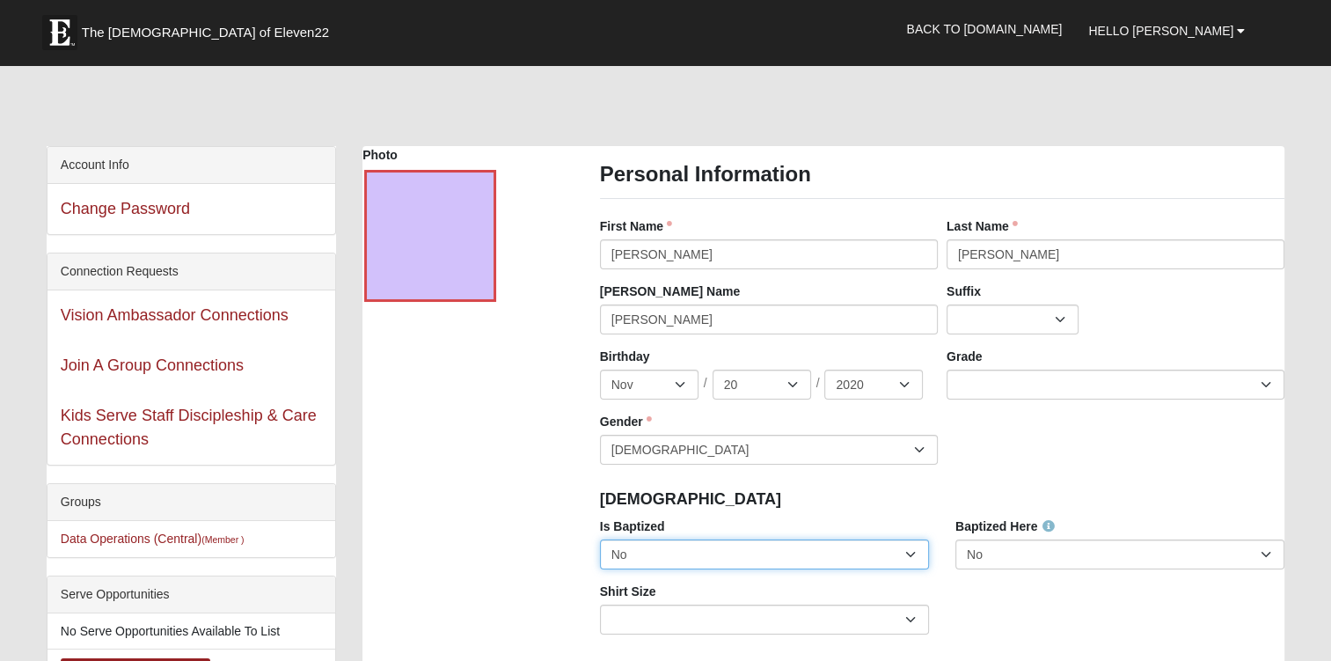
click at [914, 553] on select "No Yes" at bounding box center [764, 554] width 329 height 30
select select "True"
click at [600, 539] on select "No Yes" at bounding box center [764, 554] width 329 height 30
click at [1051, 485] on div "[DEMOGRAPHIC_DATA]" at bounding box center [943, 497] width 712 height 39
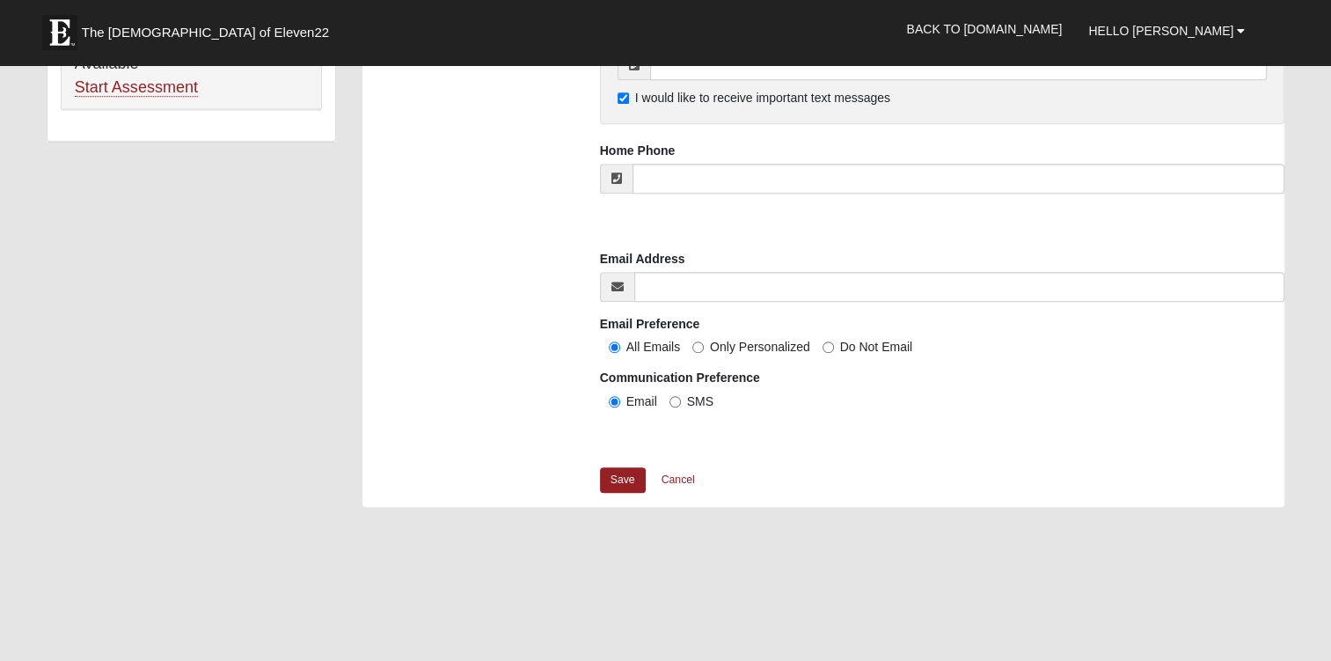
scroll to position [1295, 0]
click at [630, 475] on link "Save" at bounding box center [623, 478] width 46 height 26
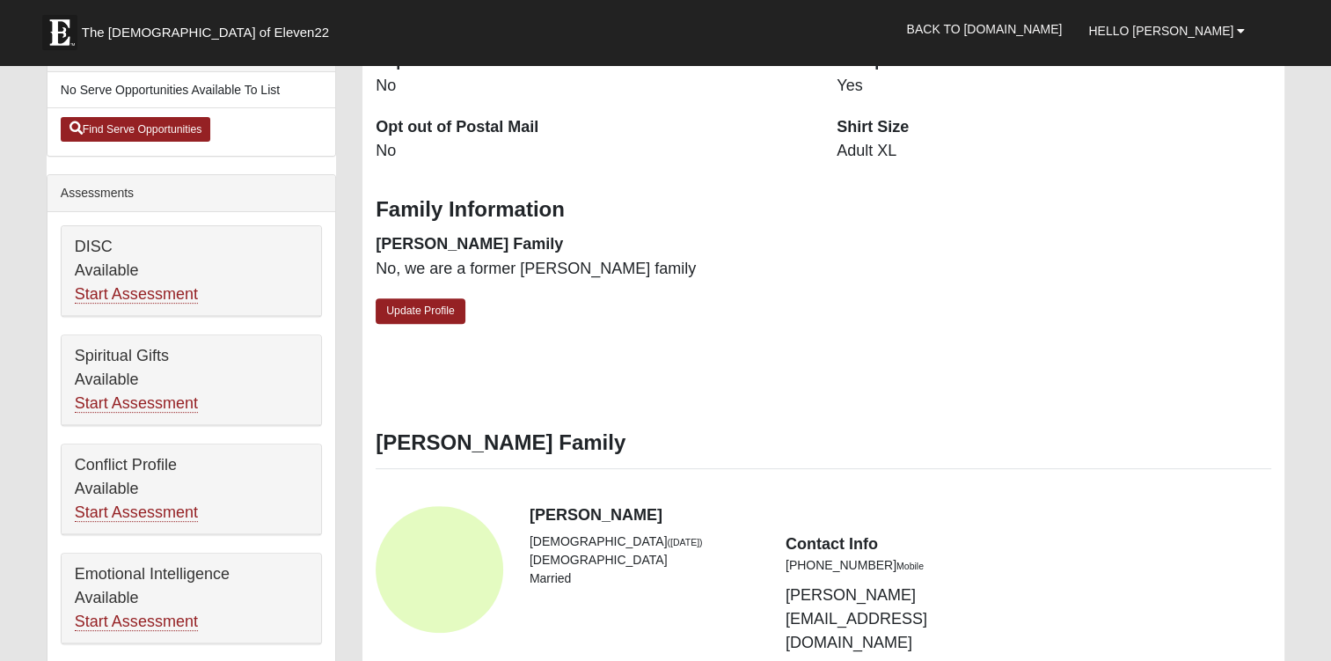
scroll to position [545, 0]
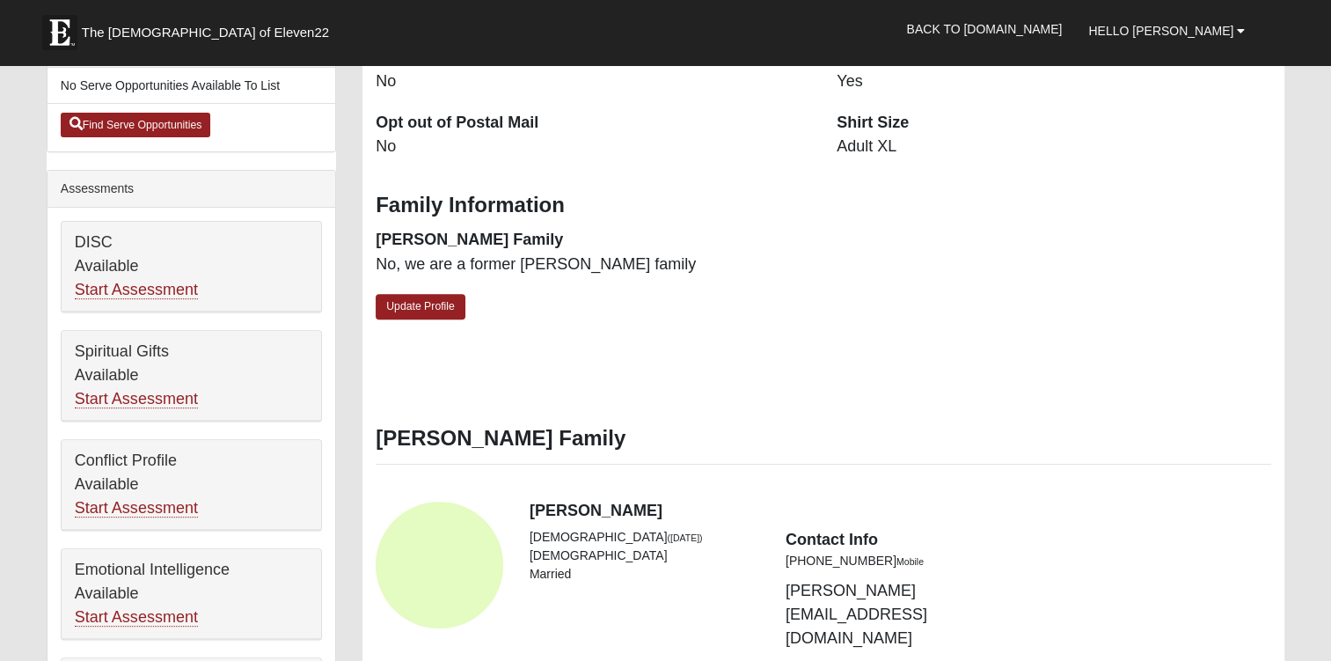
click at [702, 142] on dd "No" at bounding box center [593, 146] width 435 height 23
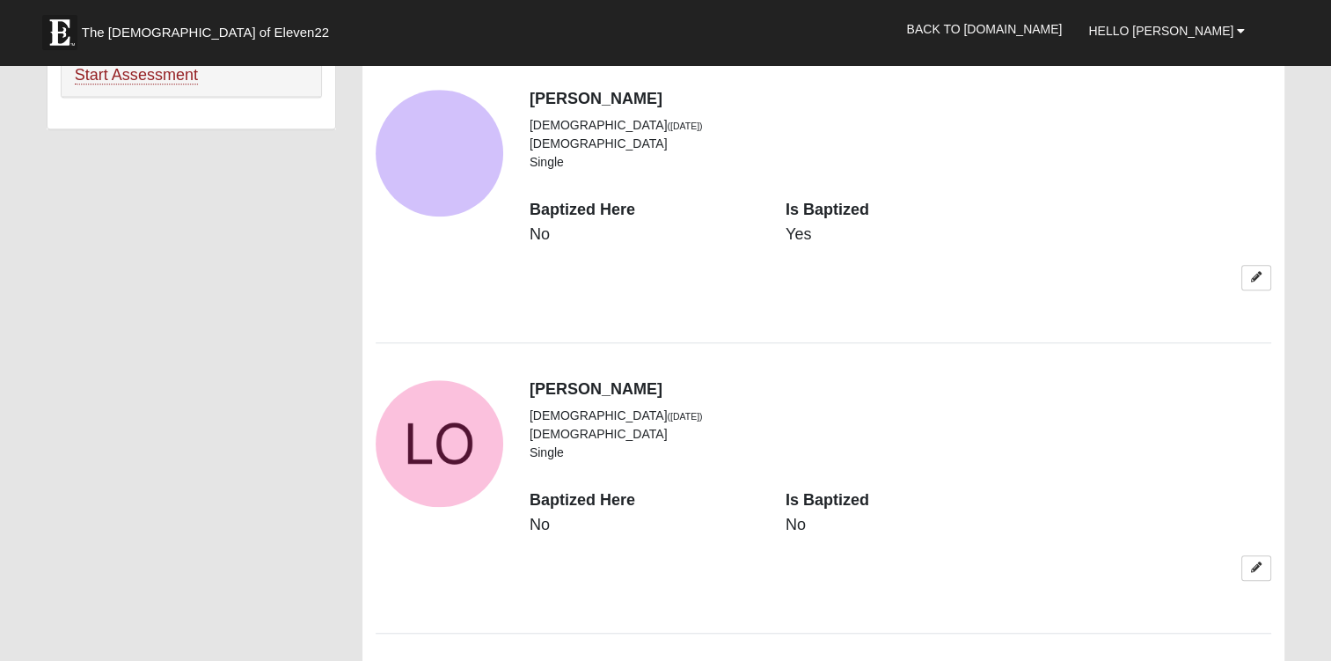
scroll to position [1307, 0]
click at [1255, 560] on icon at bounding box center [1256, 565] width 11 height 11
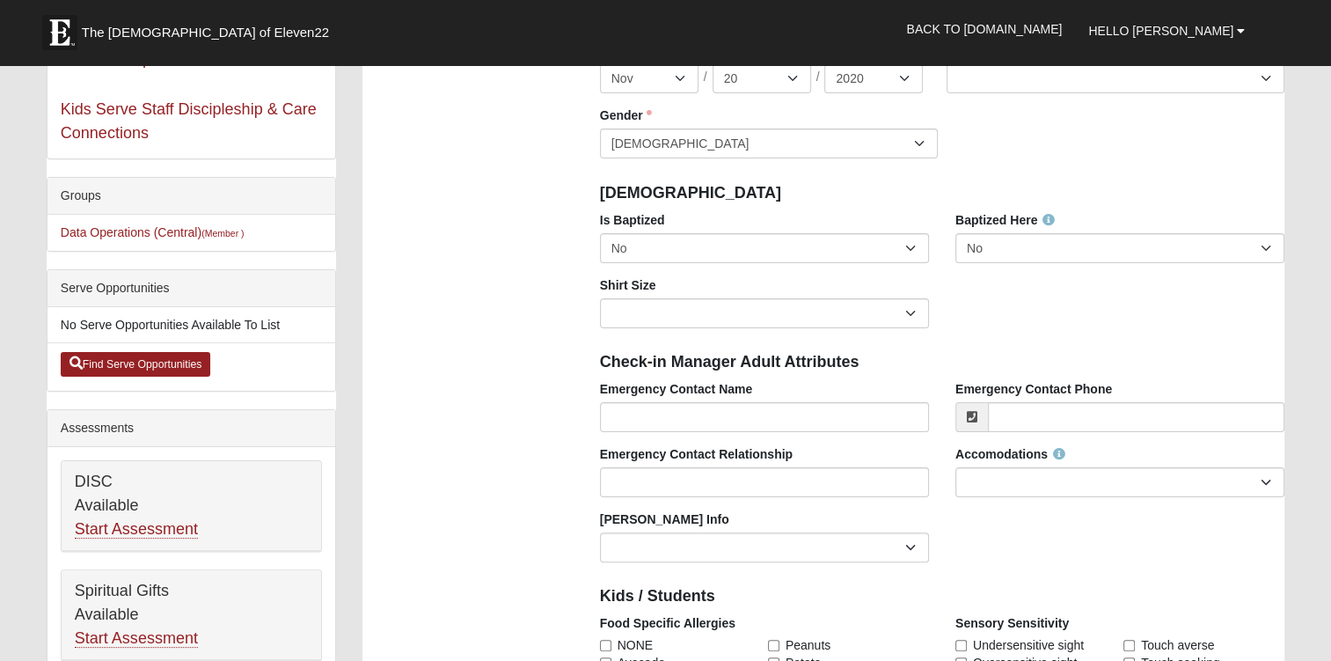
scroll to position [257, 0]
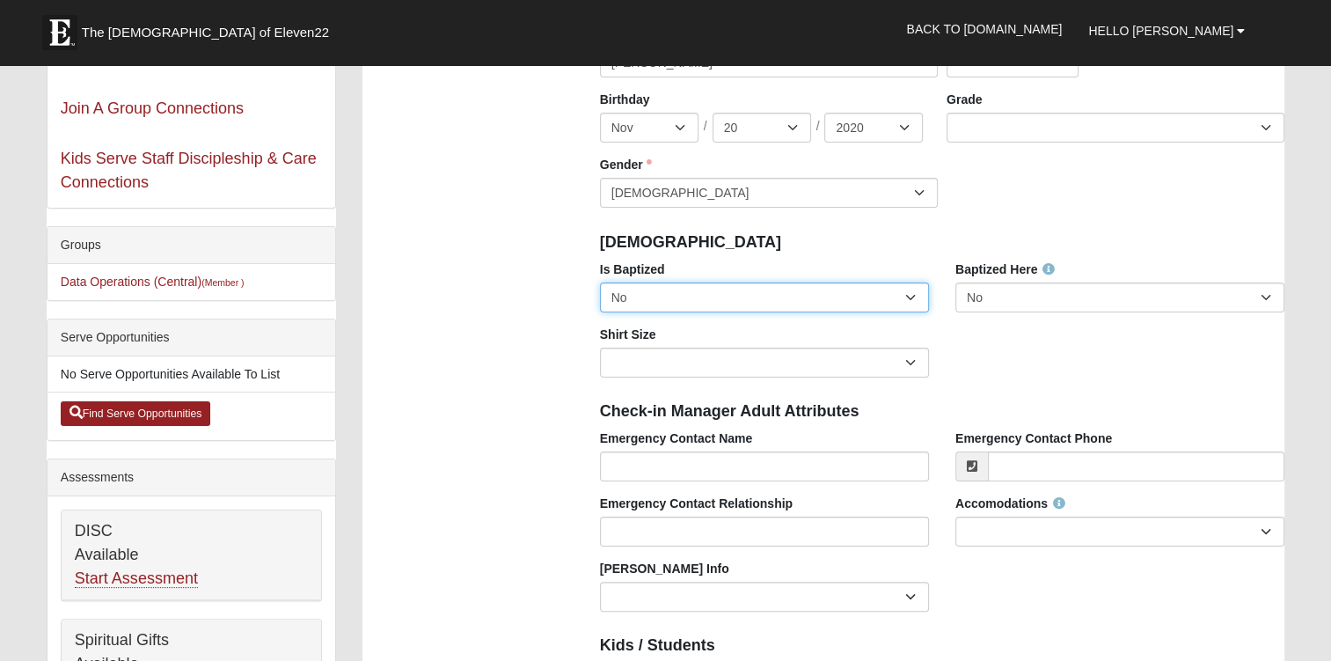
click at [914, 292] on select "No Yes" at bounding box center [764, 297] width 329 height 30
select select "True"
click at [600, 282] on select "No Yes" at bounding box center [764, 297] width 329 height 30
click at [1009, 350] on div "Is Baptized No Yes Baptized Here No Yes Shirt Size Adult Small Adult Medium Adu…" at bounding box center [943, 325] width 712 height 130
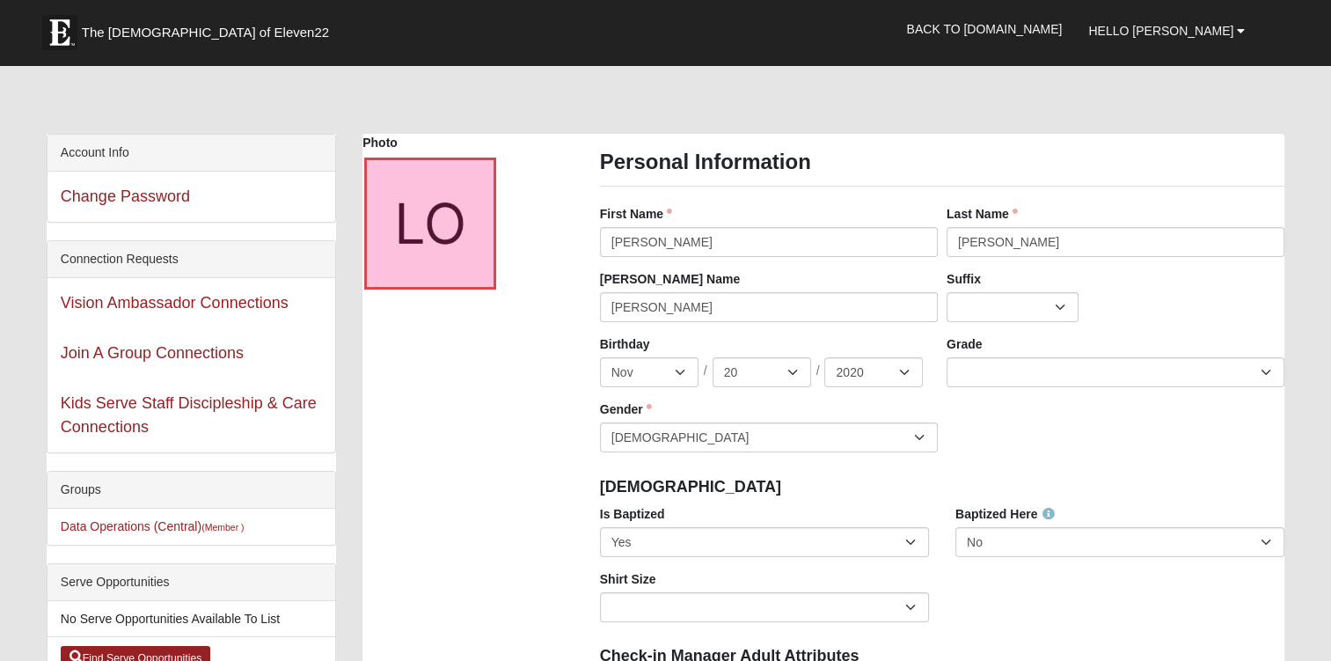
scroll to position [13, 0]
click at [1270, 369] on select "K 1st 2nd 3rd 4th 5th 6th 7th 8th 9th 10th 11th 12th" at bounding box center [1115, 371] width 338 height 30
click at [1093, 403] on div "Birthday Jan Feb Mar Apr May Jun [DATE] Aug Sep Oct Nov [DATE] 2 3 4 5 6 7 8 9 …" at bounding box center [942, 399] width 694 height 130
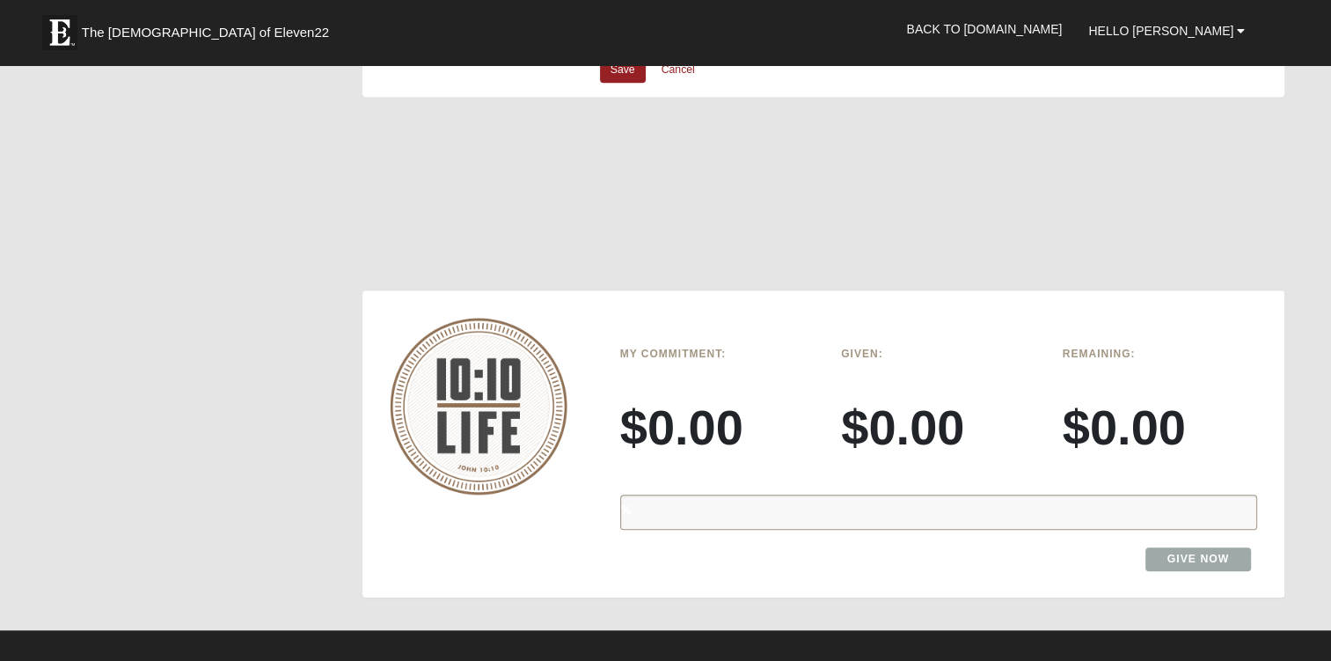
scroll to position [1727, 0]
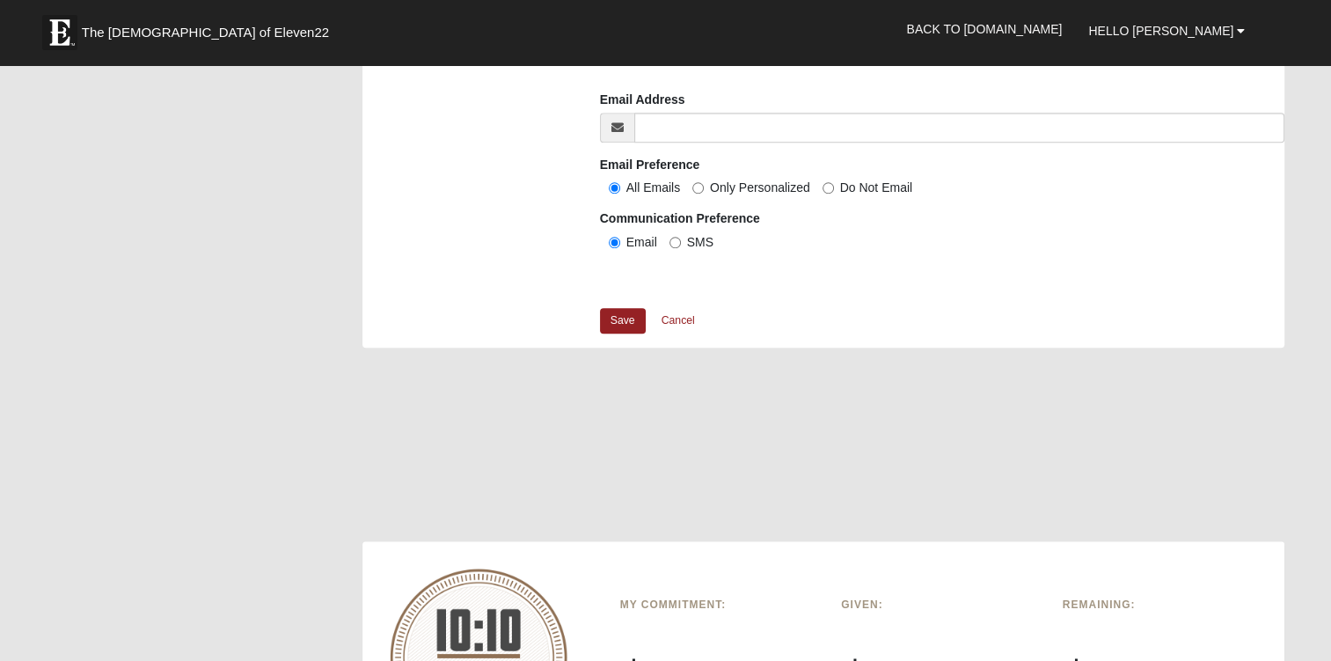
scroll to position [1453, 0]
click at [627, 323] on link "Save" at bounding box center [623, 320] width 46 height 26
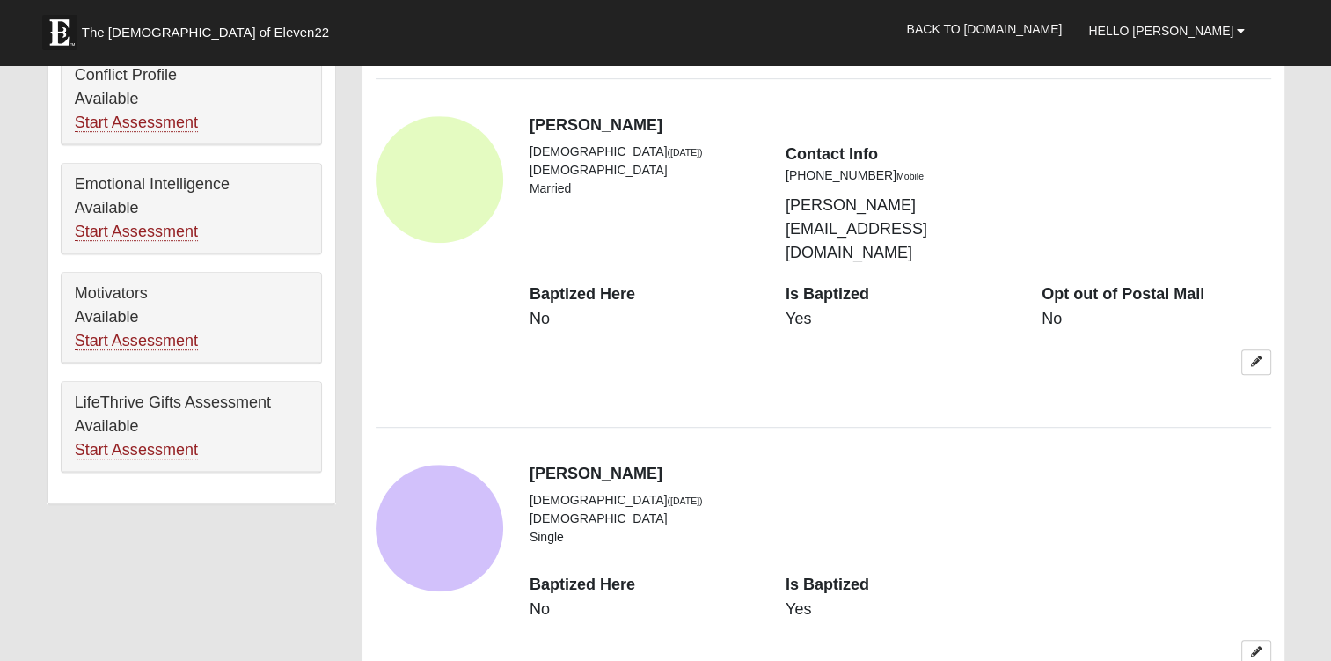
scroll to position [931, 0]
click at [1260, 646] on icon at bounding box center [1256, 651] width 11 height 11
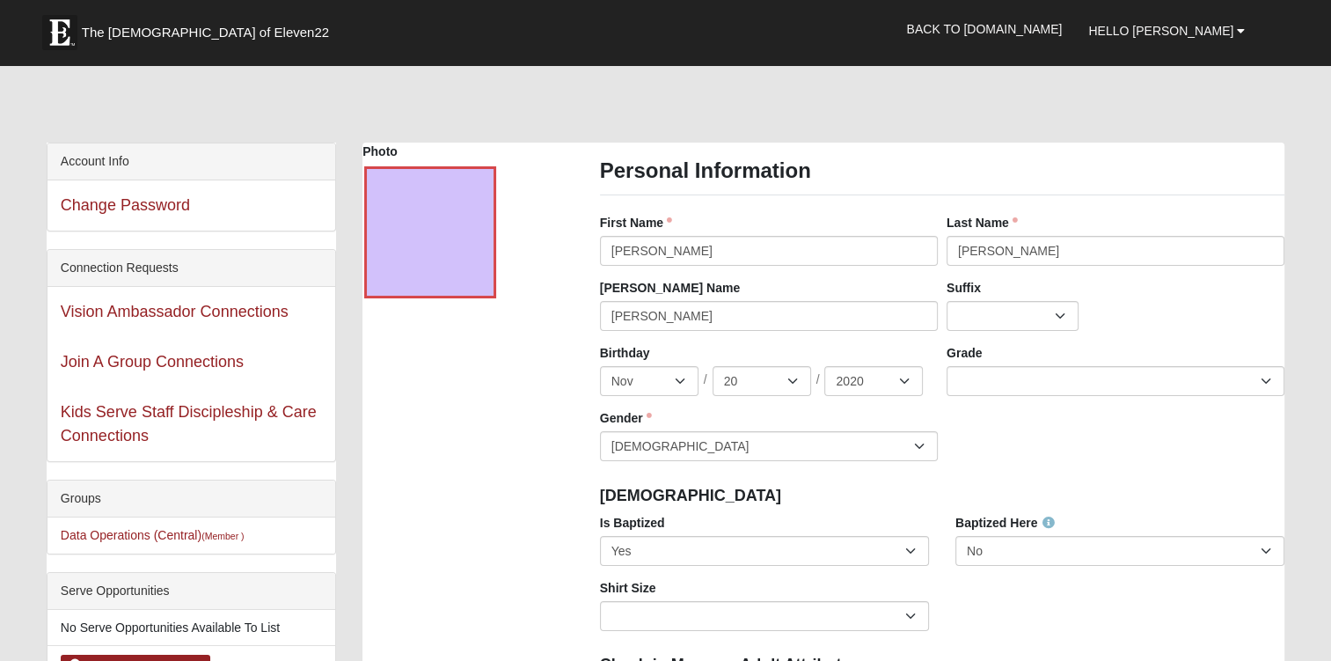
scroll to position [0, 0]
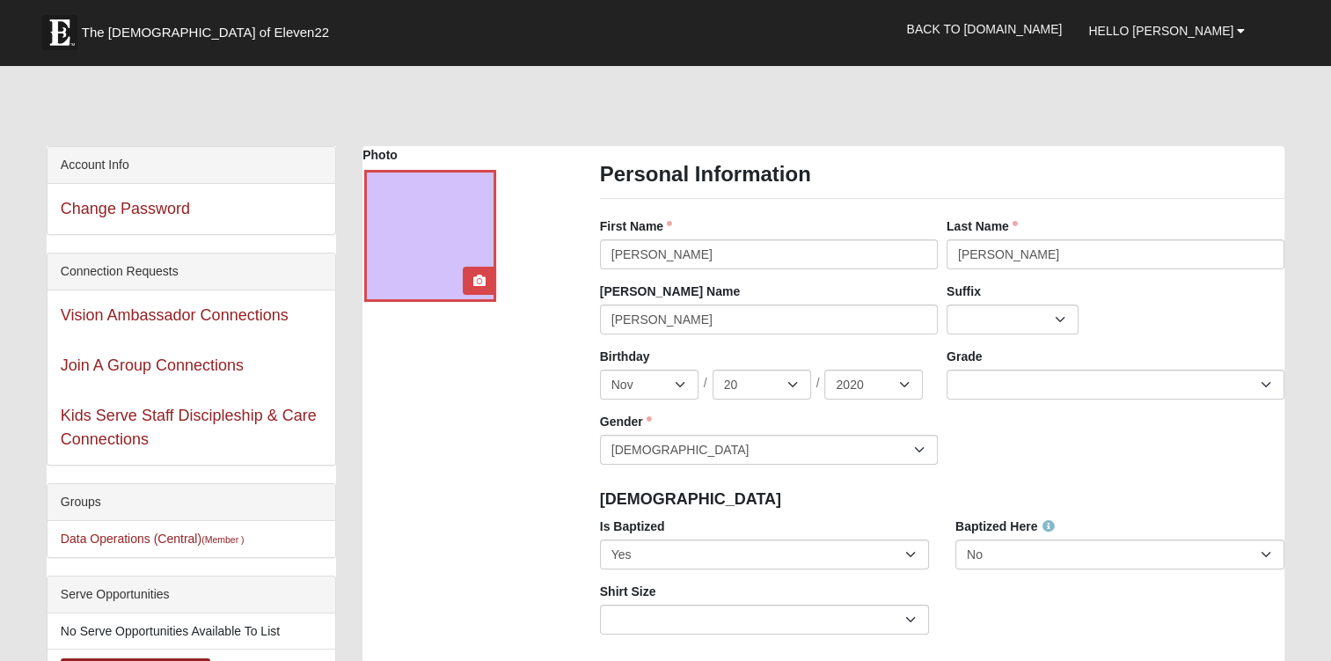
click at [417, 199] on div at bounding box center [430, 236] width 132 height 132
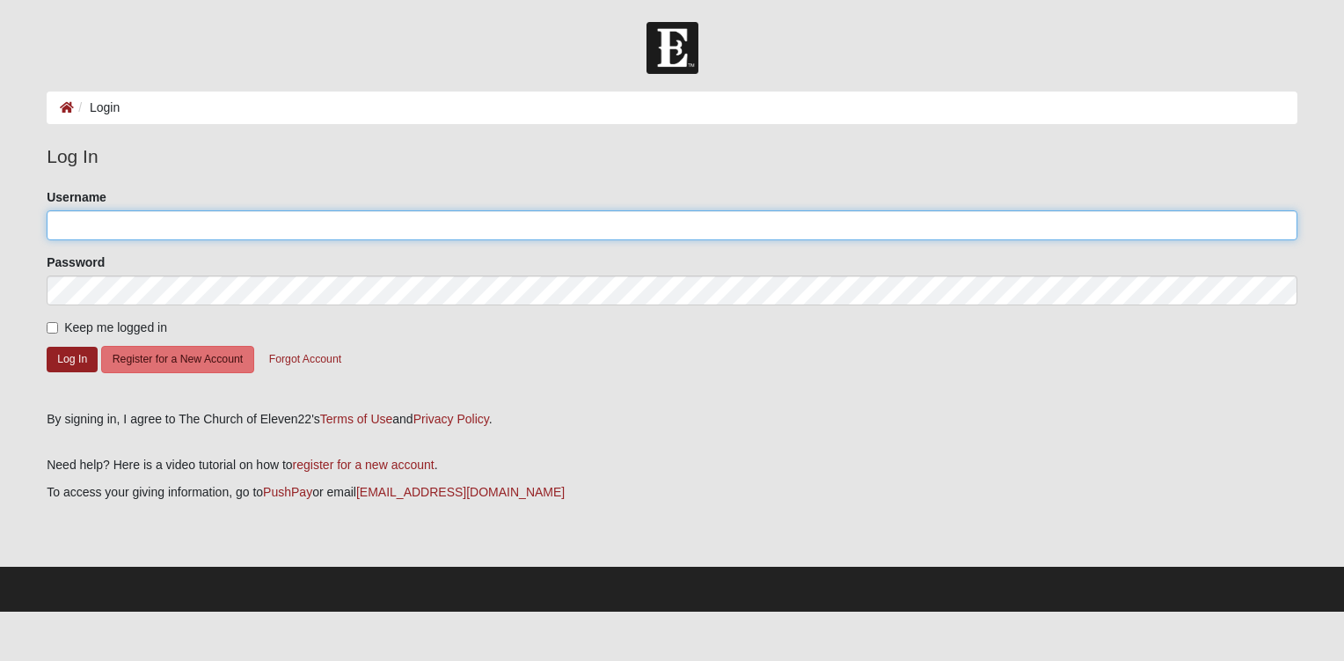
type input "[EMAIL_ADDRESS][DOMAIN_NAME]"
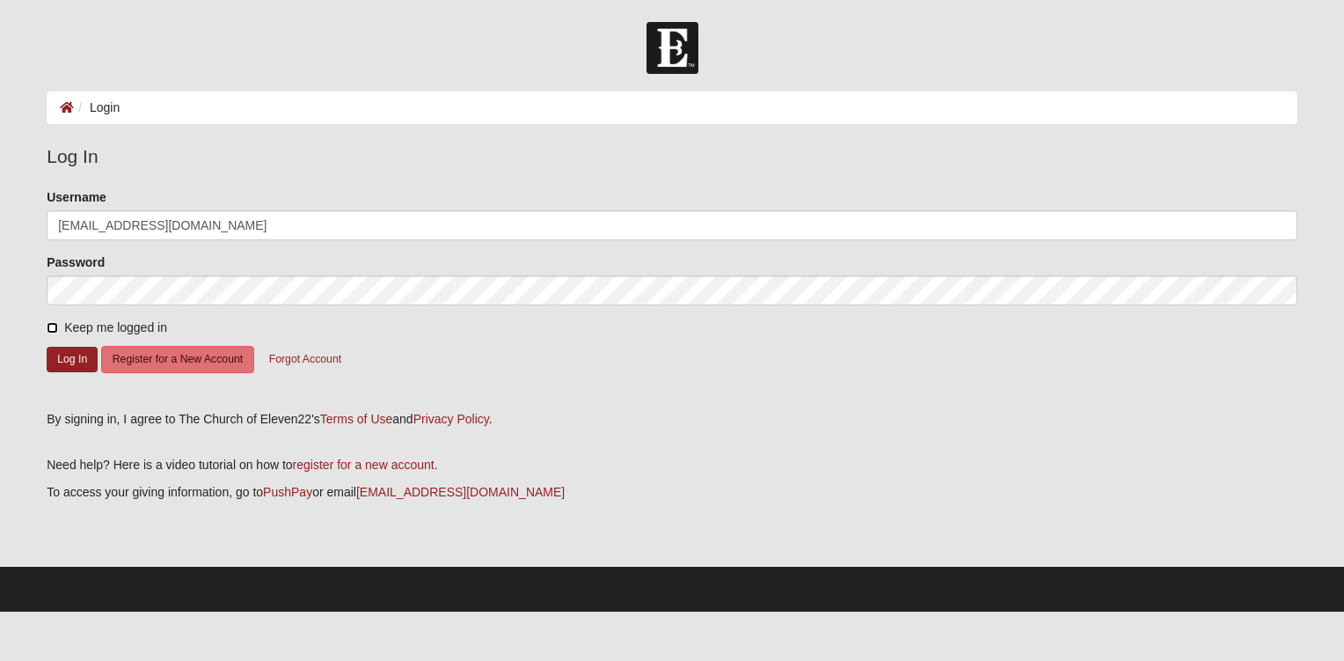
click at [53, 327] on input "Keep me logged in" at bounding box center [52, 327] width 11 height 11
checkbox input "true"
click at [70, 354] on button "Log In" at bounding box center [72, 360] width 51 height 26
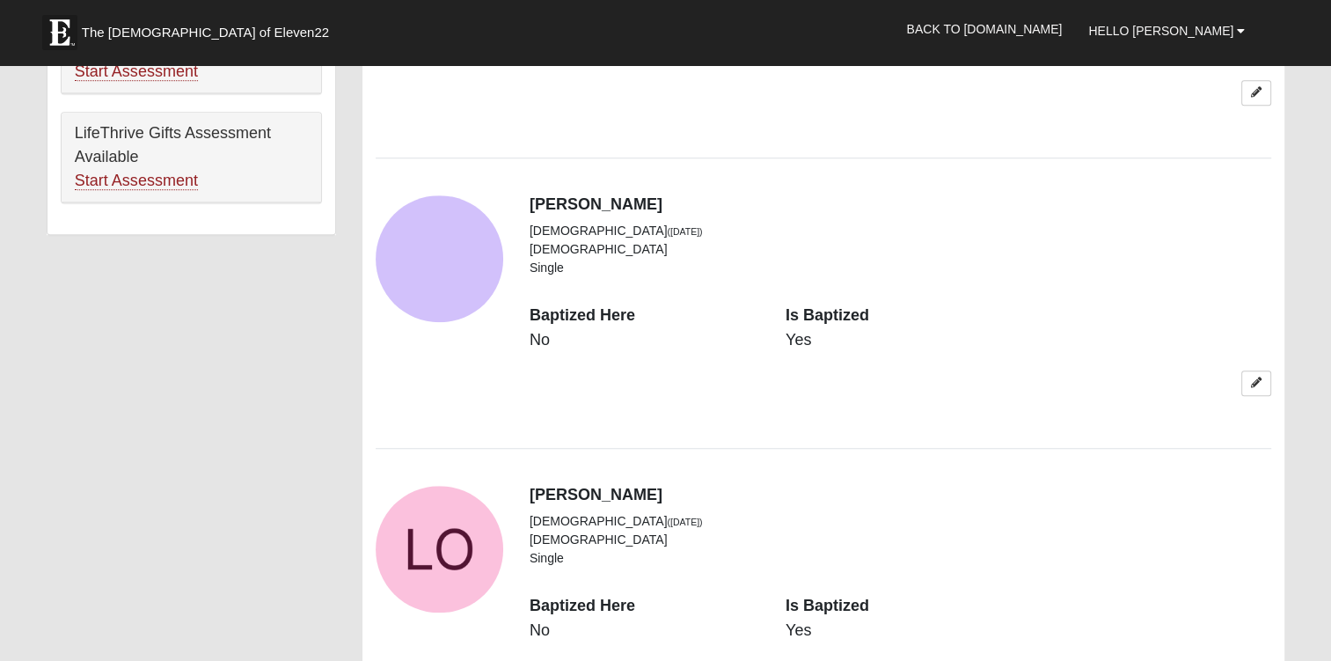
scroll to position [1202, 0]
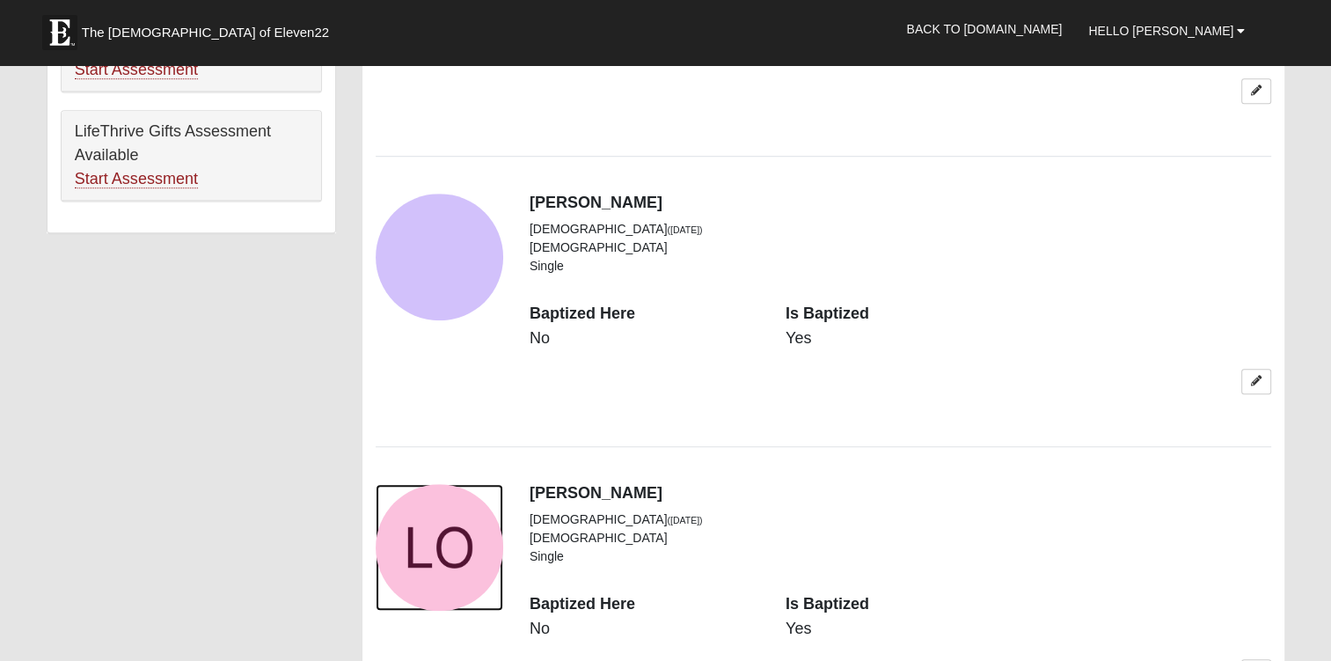
click at [448, 499] on div "View Fullsize Photo" at bounding box center [440, 548] width 128 height 128
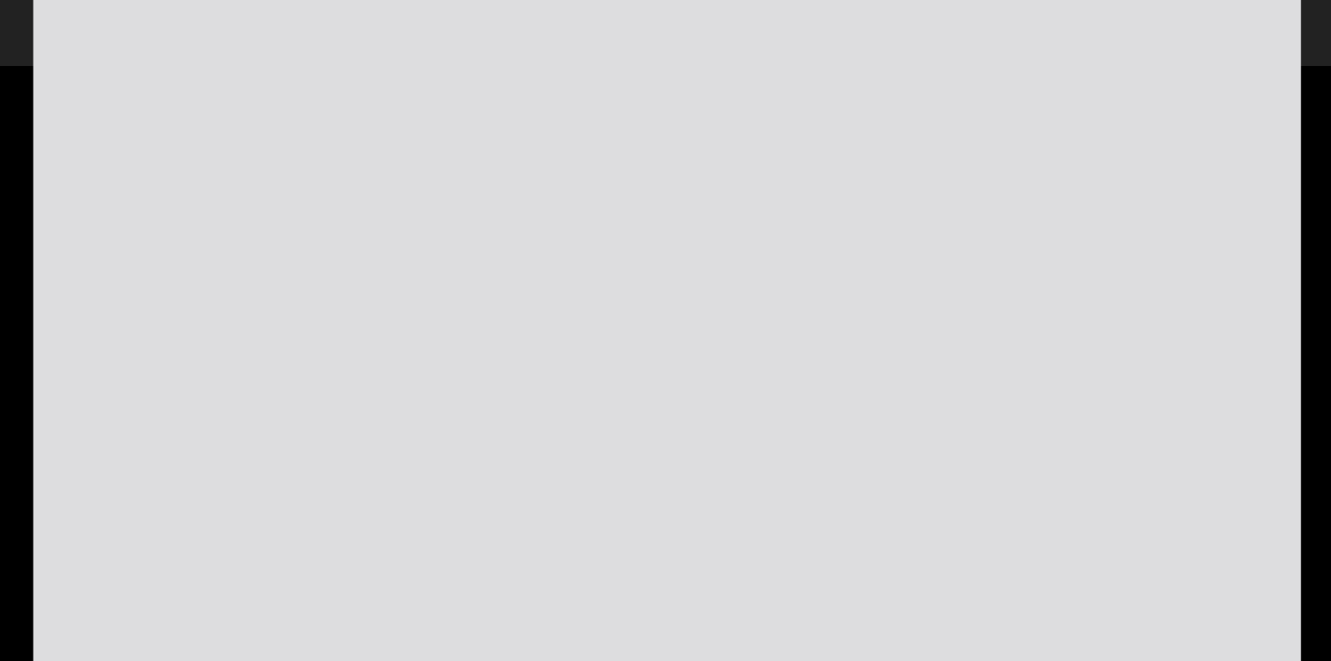
click at [448, 499] on div "View Fullsize Photo" at bounding box center [665, 380] width 1264 height 1264
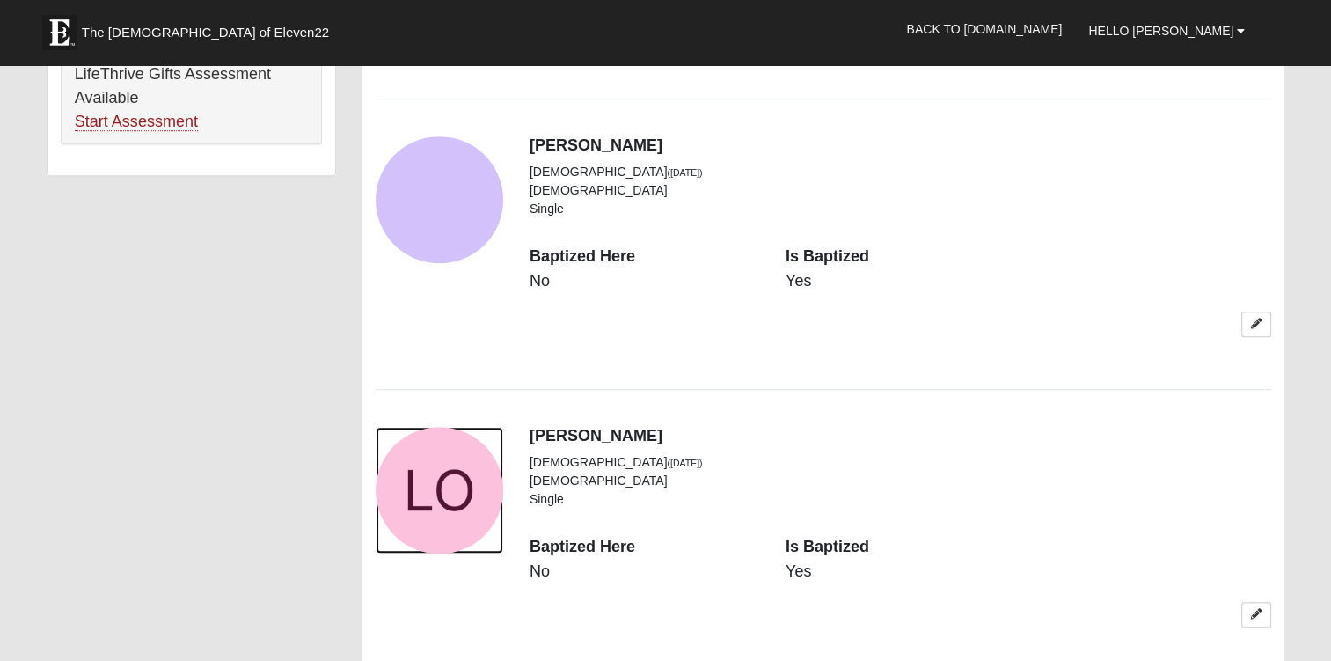
scroll to position [1342, 0]
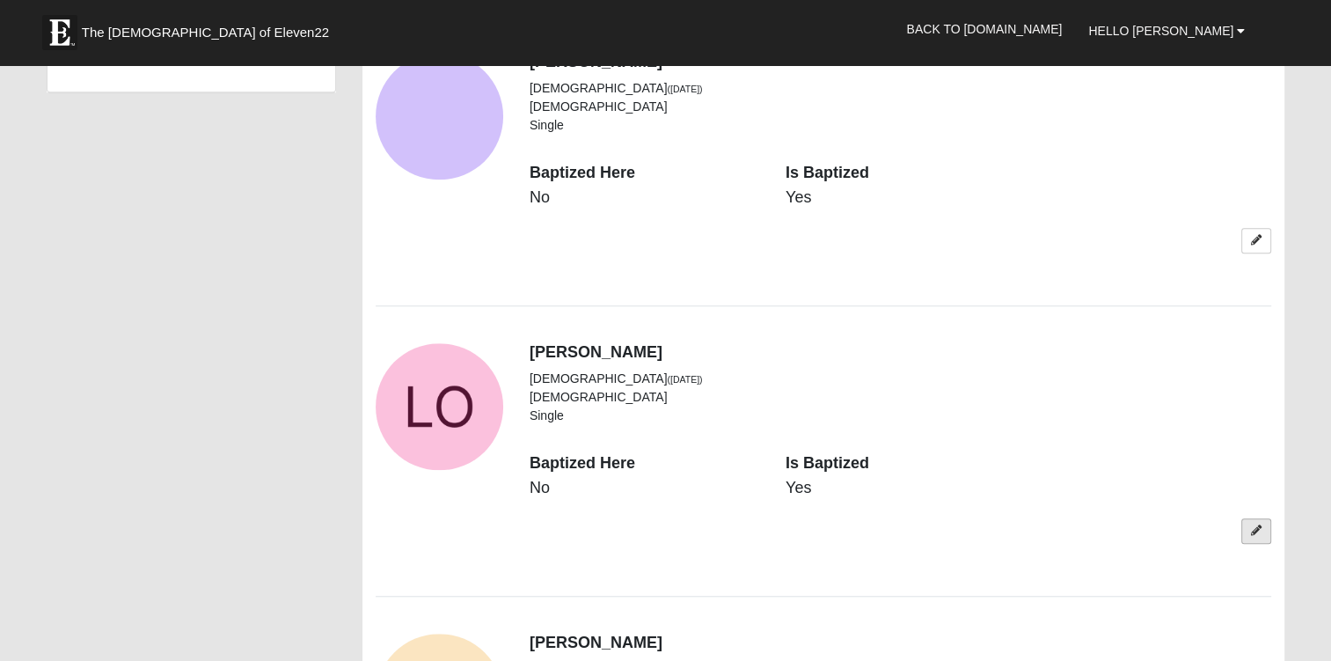
click at [1257, 525] on icon at bounding box center [1256, 530] width 11 height 11
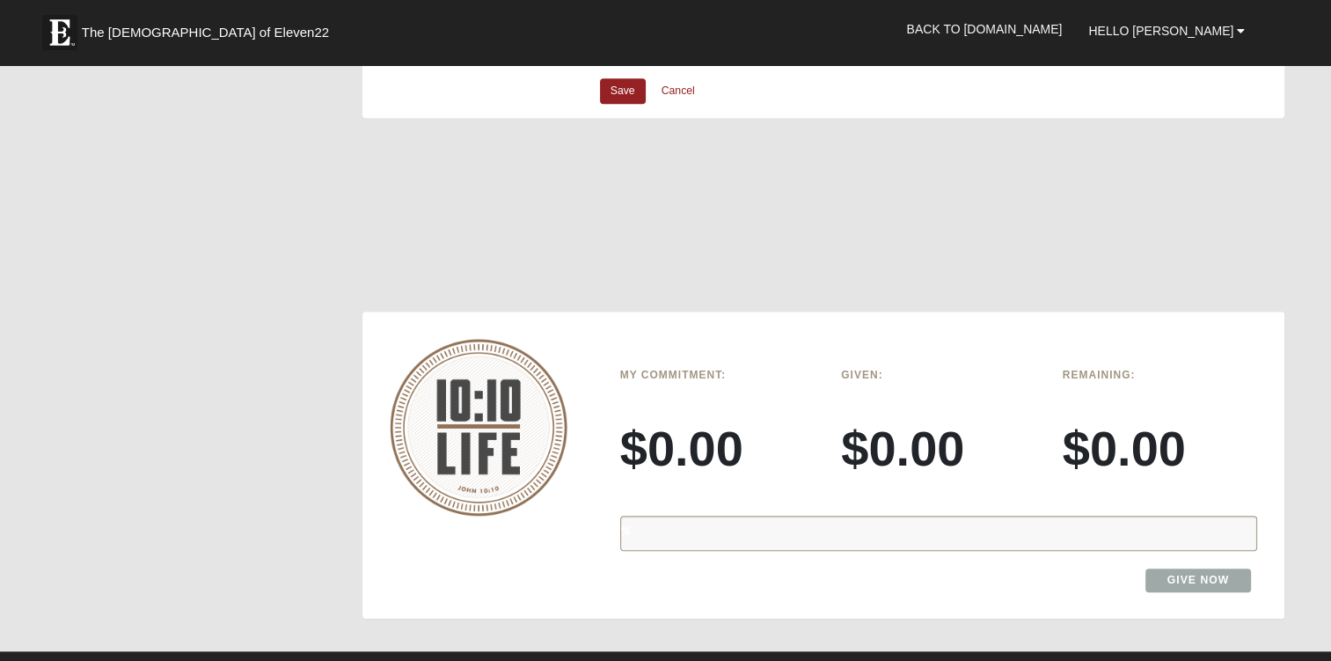
scroll to position [1689, 0]
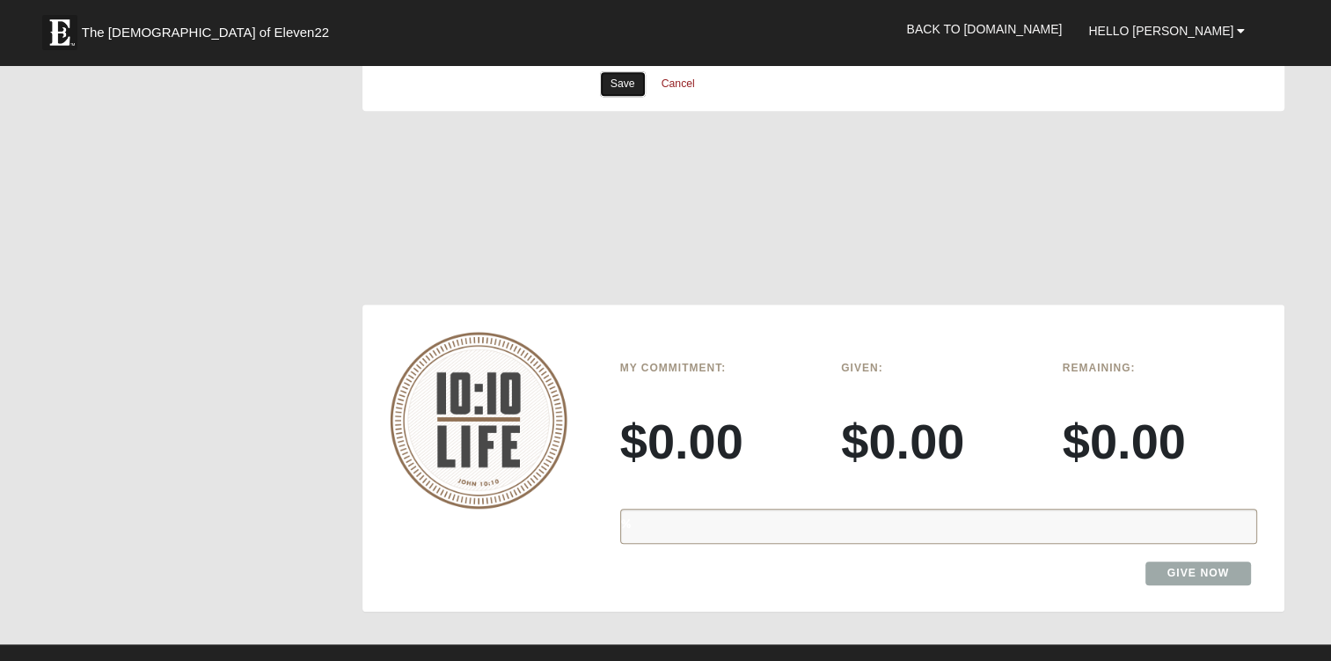
click at [633, 81] on link "Save" at bounding box center [623, 84] width 46 height 26
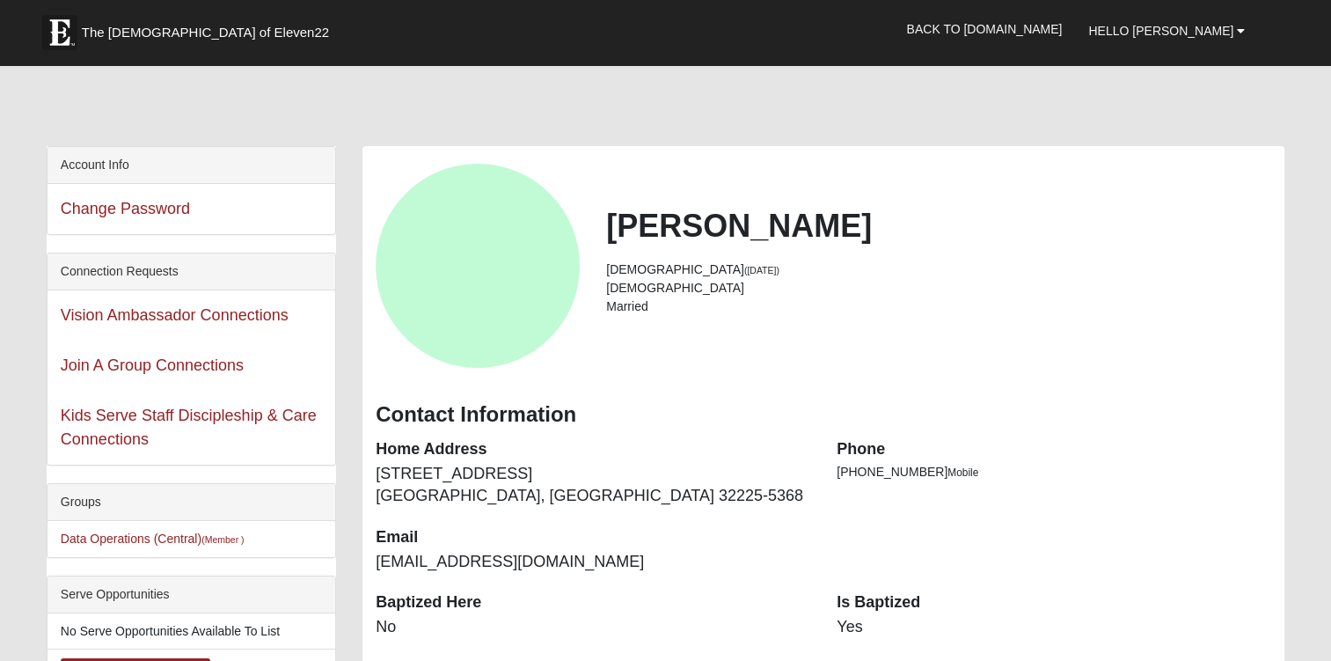
scroll to position [229, 0]
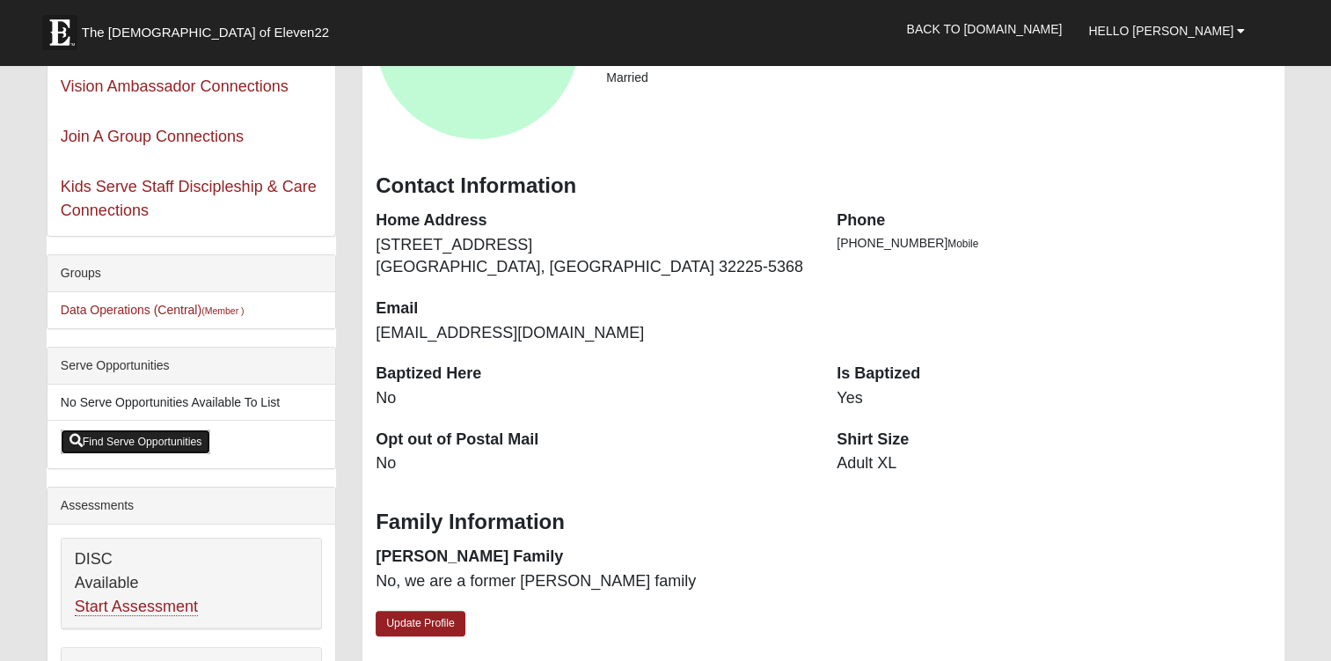
click at [183, 431] on link "Find Serve Opportunities" at bounding box center [136, 441] width 150 height 25
